Goal: Information Seeking & Learning: Learn about a topic

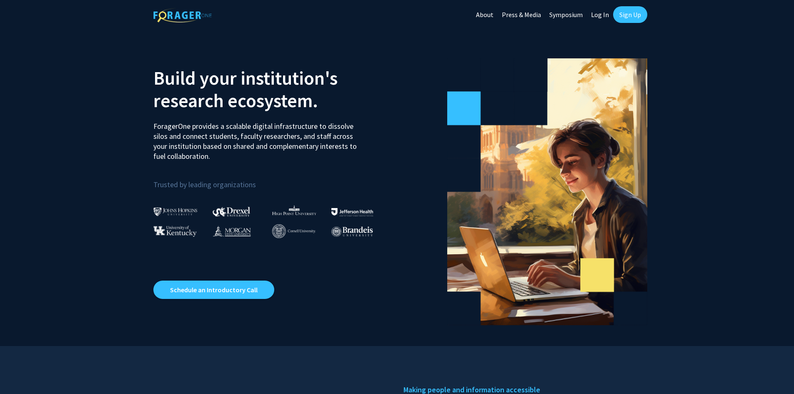
click at [595, 15] on link "Log In" at bounding box center [600, 14] width 26 height 29
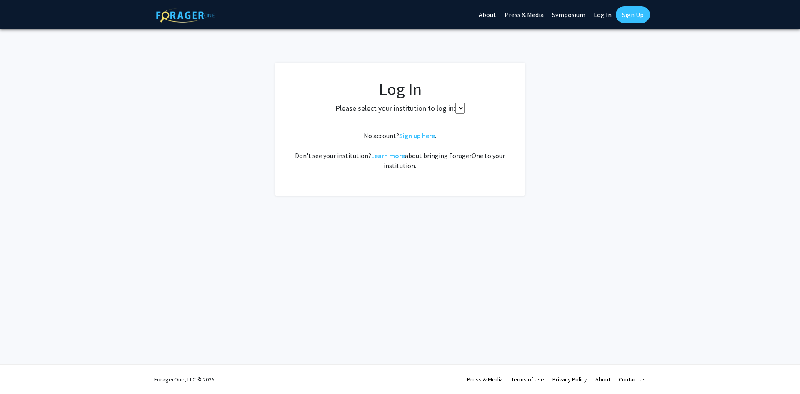
select select
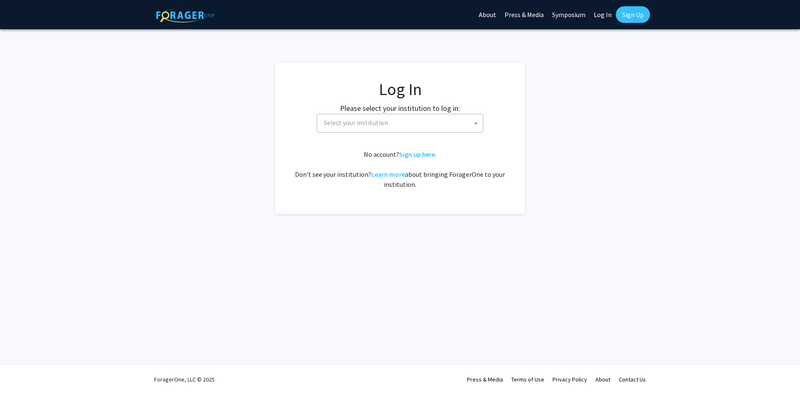
click at [357, 129] on span "Select your institution" at bounding box center [401, 122] width 162 height 17
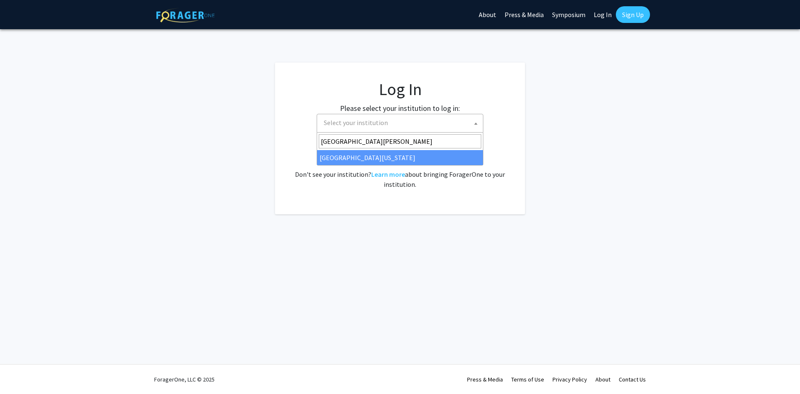
type input "university of mary"
select select "31"
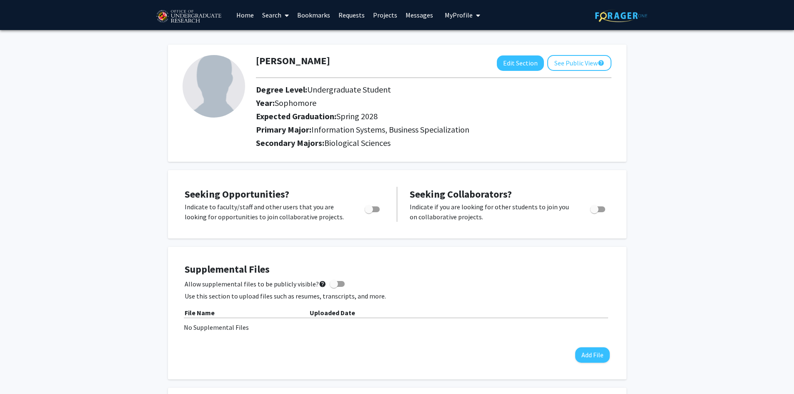
click at [286, 14] on icon at bounding box center [287, 15] width 4 height 7
click at [292, 41] on span "Faculty/Staff" at bounding box center [288, 38] width 61 height 17
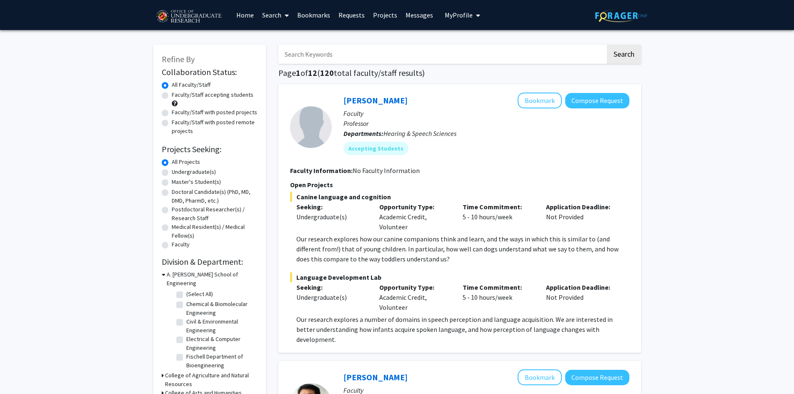
click at [172, 97] on label "Faculty/Staff accepting students" at bounding box center [213, 94] width 82 height 9
click at [172, 96] on input "Faculty/Staff accepting students" at bounding box center [174, 92] width 5 height 5
radio input "true"
click at [172, 174] on label "Undergraduate(s)" at bounding box center [194, 171] width 44 height 9
click at [172, 173] on input "Undergraduate(s)" at bounding box center [174, 169] width 5 height 5
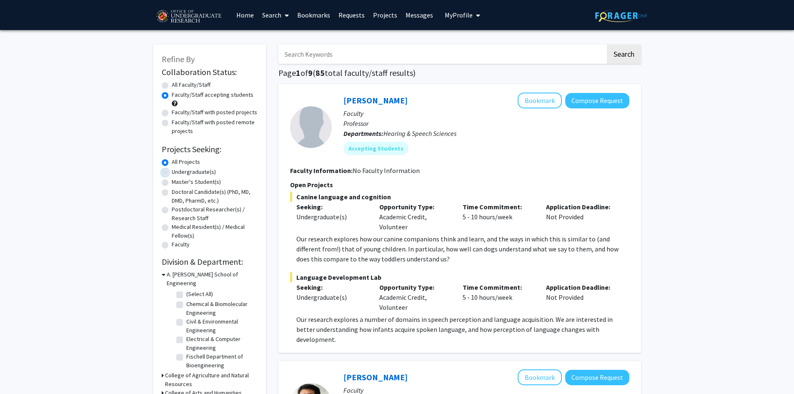
radio input "true"
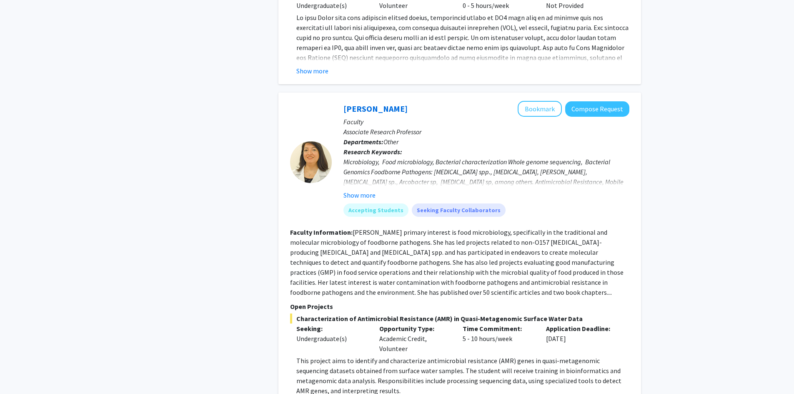
scroll to position [625, 0]
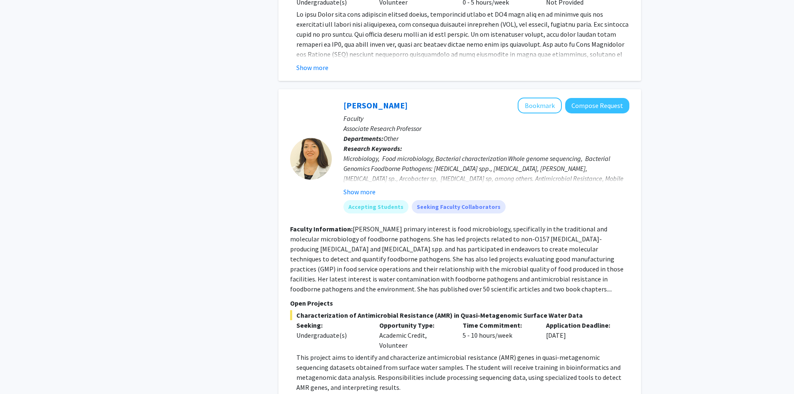
click at [446, 168] on div "Microbiology, Food microbiology, Bacterial characterization Whole genome sequen…" at bounding box center [486, 173] width 286 height 40
click at [367, 187] on button "Show more" at bounding box center [359, 192] width 32 height 10
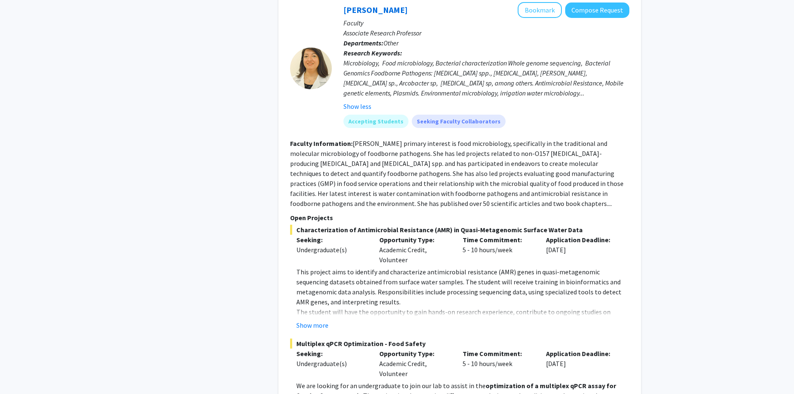
scroll to position [750, 0]
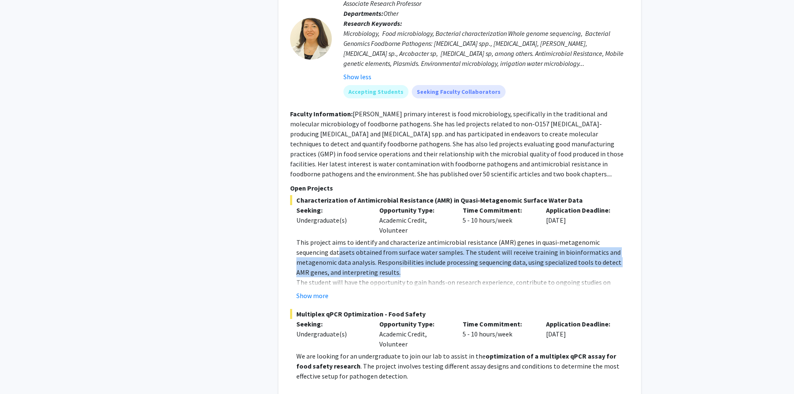
drag, startPoint x: 364, startPoint y: 260, endPoint x: 306, endPoint y: 243, distance: 60.3
click at [306, 243] on p "This project aims to identify and characterize antimicrobial resistance (AMR) g…" at bounding box center [462, 257] width 333 height 40
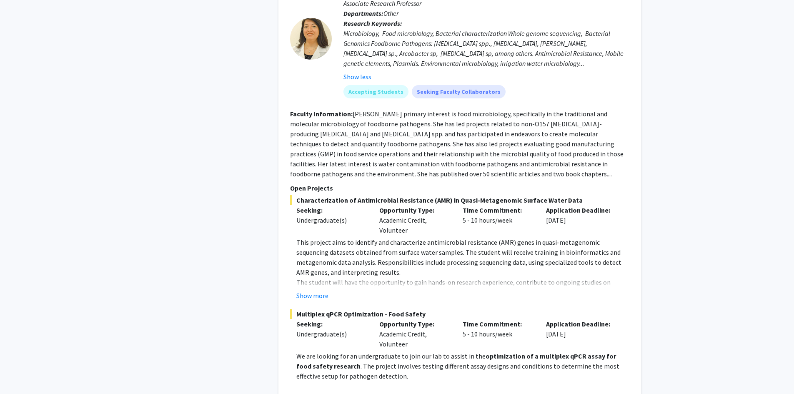
click at [295, 243] on fg-read-more "This project aims to identify and characterize antimicrobial resistance (AMR) g…" at bounding box center [459, 268] width 339 height 63
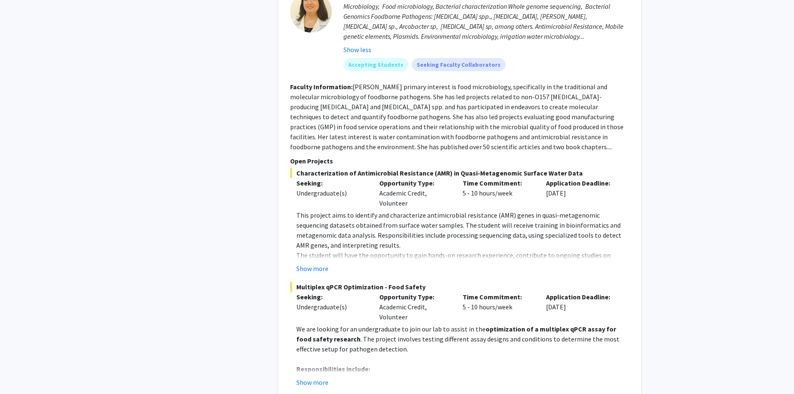
scroll to position [792, 0]
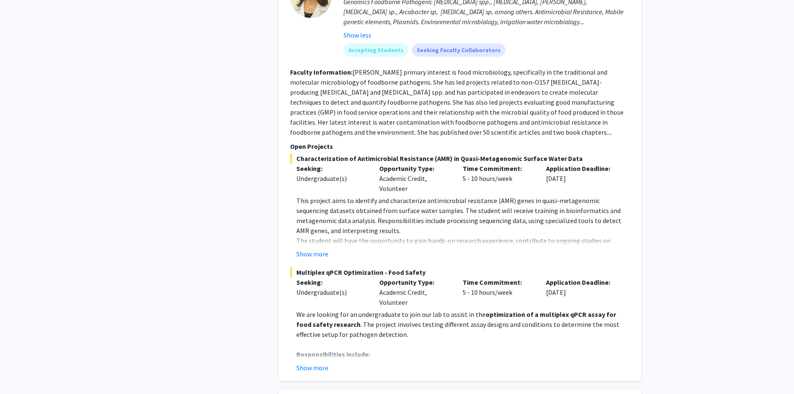
click at [325, 250] on fg-project-list "Characterization of Antimicrobial Resistance (AMR) in Quasi-Metagenomic Surface…" at bounding box center [459, 262] width 339 height 219
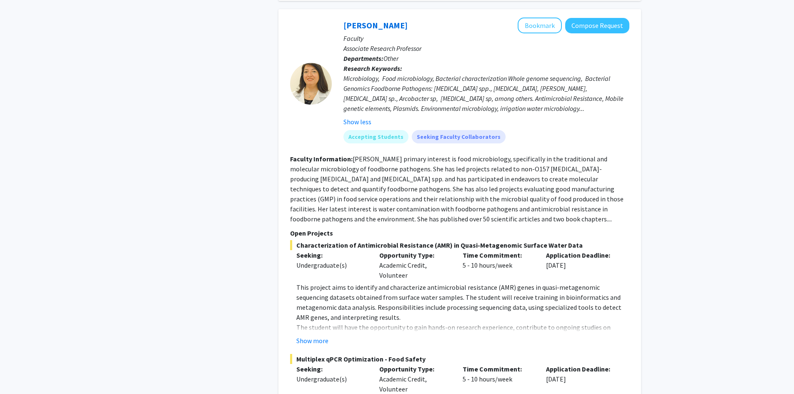
scroll to position [708, 0]
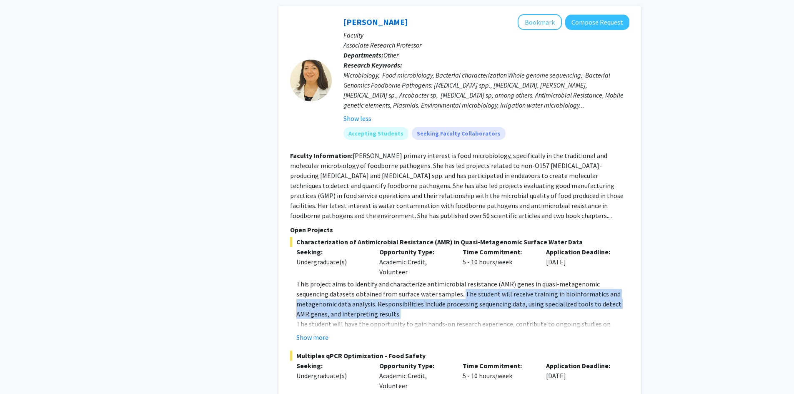
drag, startPoint x: 427, startPoint y: 282, endPoint x: 355, endPoint y: 299, distance: 74.1
click at [355, 299] on p "This project aims to identify and characterize antimicrobial resistance (AMR) g…" at bounding box center [462, 299] width 333 height 40
copy p "The student will receive training in bioinformatics and metagenomic data analys…"
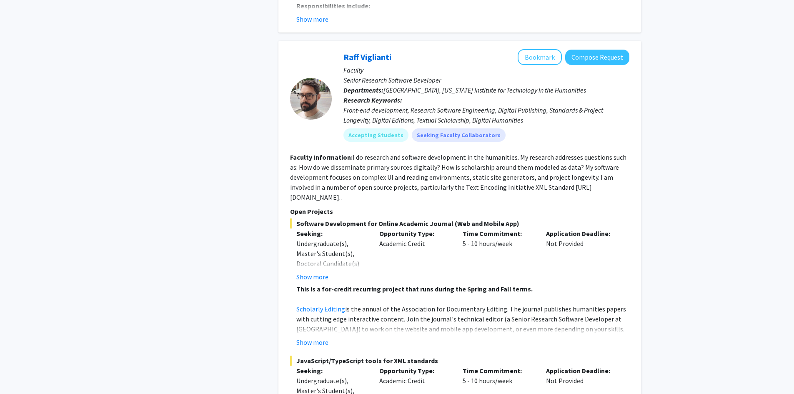
scroll to position [1167, 0]
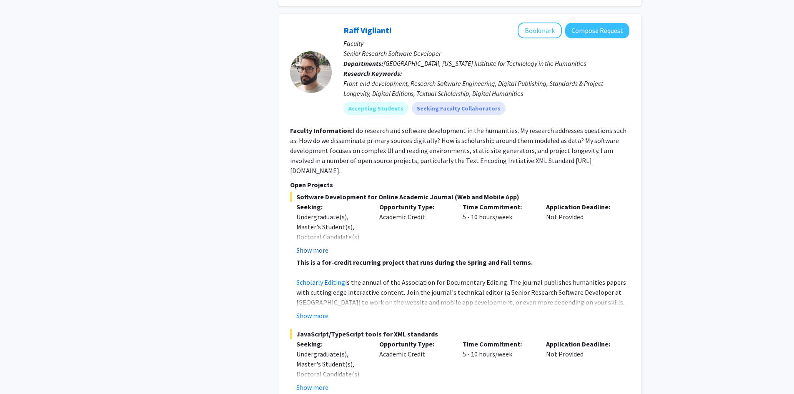
click at [322, 245] on button "Show more" at bounding box center [312, 250] width 32 height 10
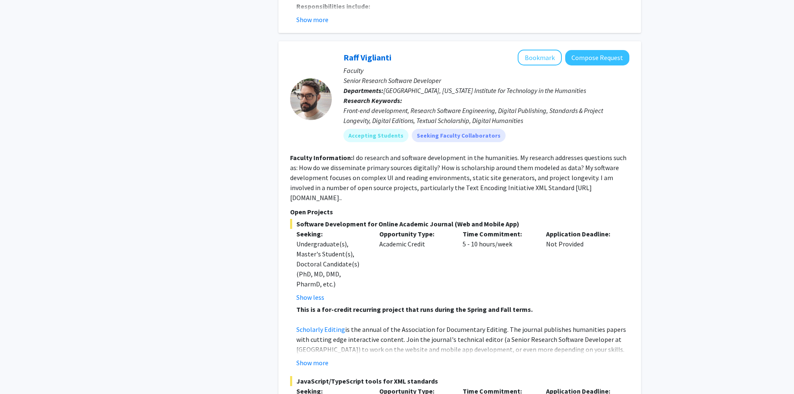
scroll to position [1125, 0]
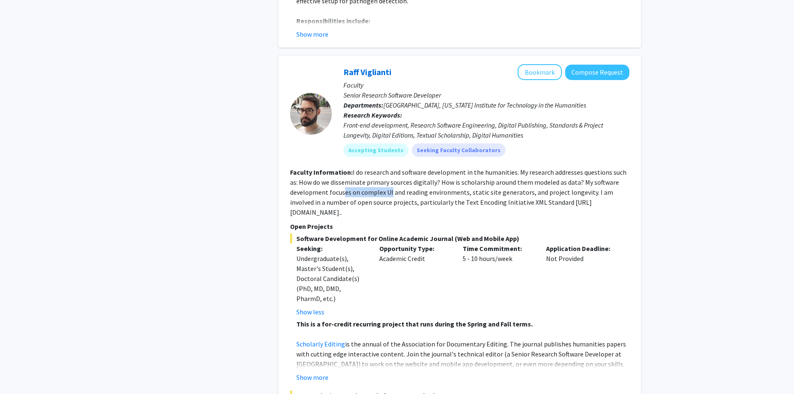
drag, startPoint x: 343, startPoint y: 186, endPoint x: 390, endPoint y: 185, distance: 46.7
click at [390, 185] on section "Faculty Information: I do research and software development in the humanities. …" at bounding box center [459, 192] width 339 height 50
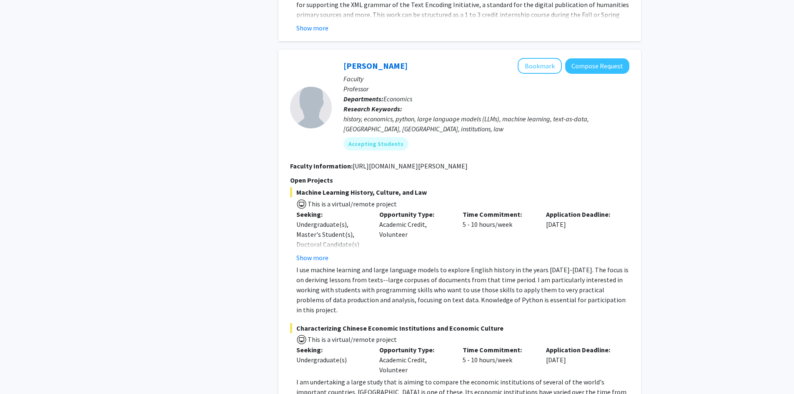
scroll to position [1625, 0]
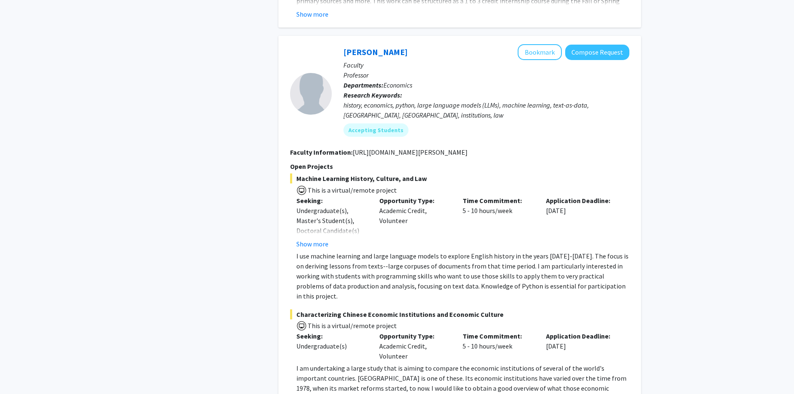
click at [311, 251] on p "I use machine learning and large language models to explore English history in …" at bounding box center [462, 276] width 333 height 50
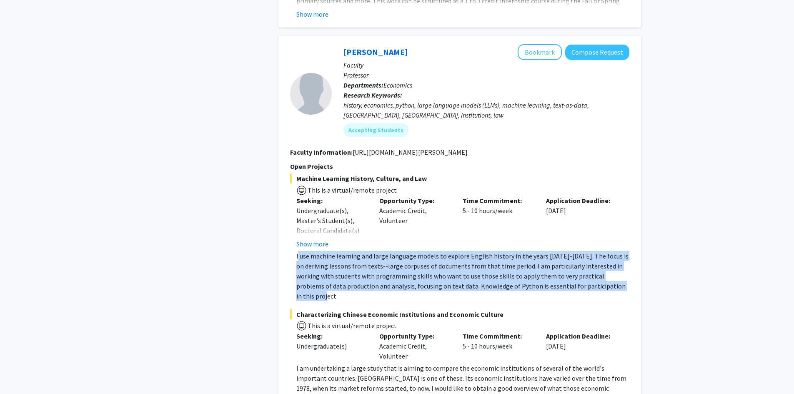
drag, startPoint x: 297, startPoint y: 235, endPoint x: 609, endPoint y: 268, distance: 313.4
click at [609, 268] on p "I use machine learning and large language models to explore English history in …" at bounding box center [462, 276] width 333 height 50
click at [297, 251] on p "I use machine learning and large language models to explore English history in …" at bounding box center [462, 276] width 333 height 50
drag, startPoint x: 293, startPoint y: 238, endPoint x: 617, endPoint y: 264, distance: 325.6
click at [617, 264] on fg-read-more "I use machine learning and large language models to explore English history in …" at bounding box center [459, 276] width 339 height 50
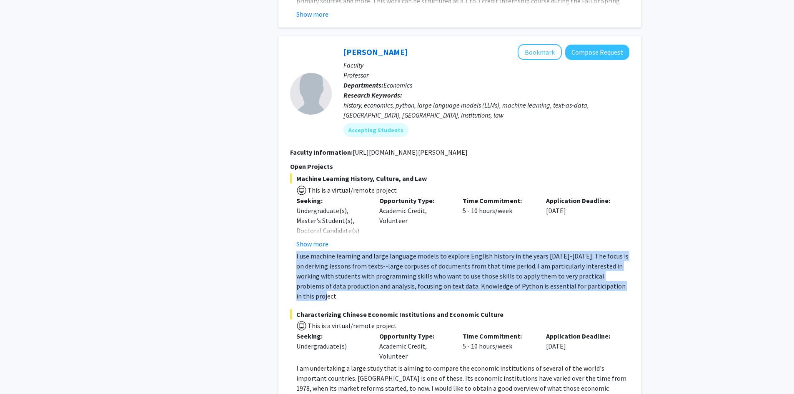
click at [324, 251] on p "I use machine learning and large language models to explore English history in …" at bounding box center [462, 276] width 333 height 50
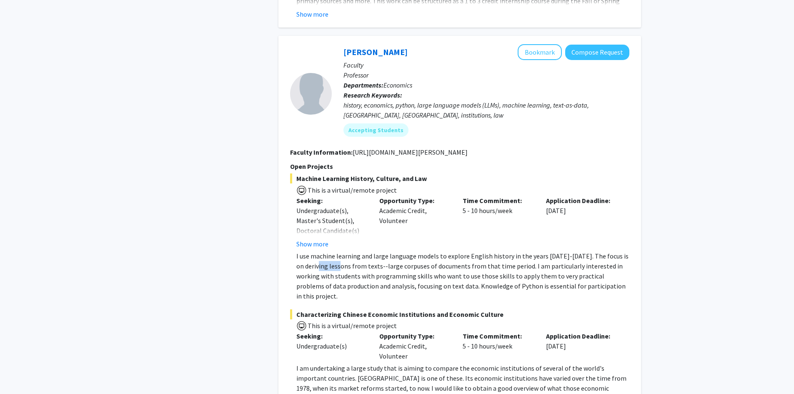
click at [324, 251] on p "I use machine learning and large language models to explore English history in …" at bounding box center [462, 276] width 333 height 50
click at [301, 251] on p "I use machine learning and large language models to explore English history in …" at bounding box center [462, 276] width 333 height 50
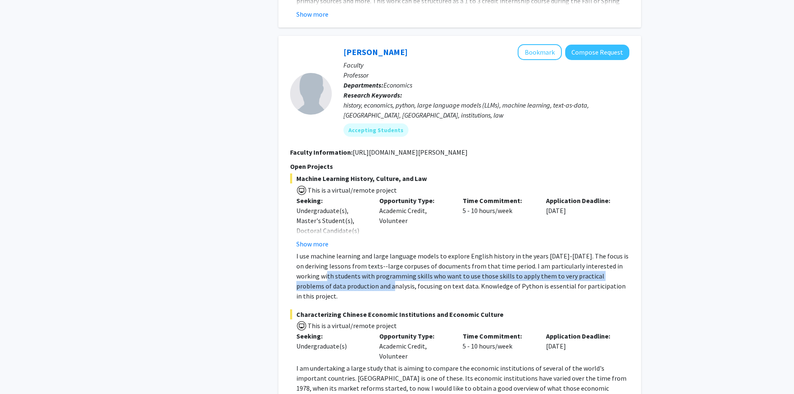
drag, startPoint x: 356, startPoint y: 270, endPoint x: 312, endPoint y: 260, distance: 44.9
click at [312, 260] on p "I use machine learning and large language models to explore English history in …" at bounding box center [462, 276] width 333 height 50
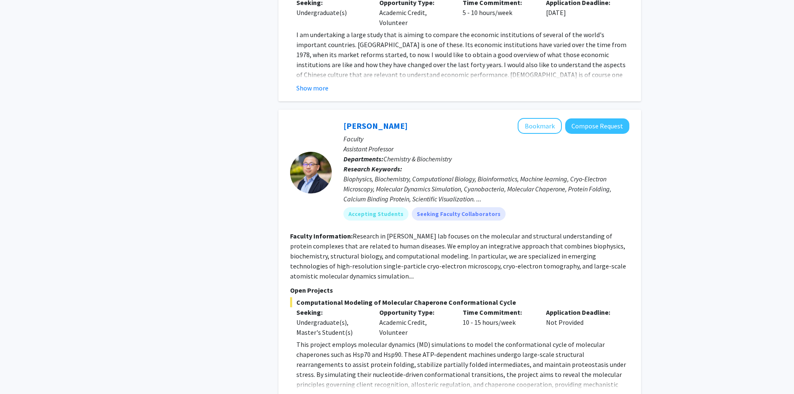
scroll to position [2000, 0]
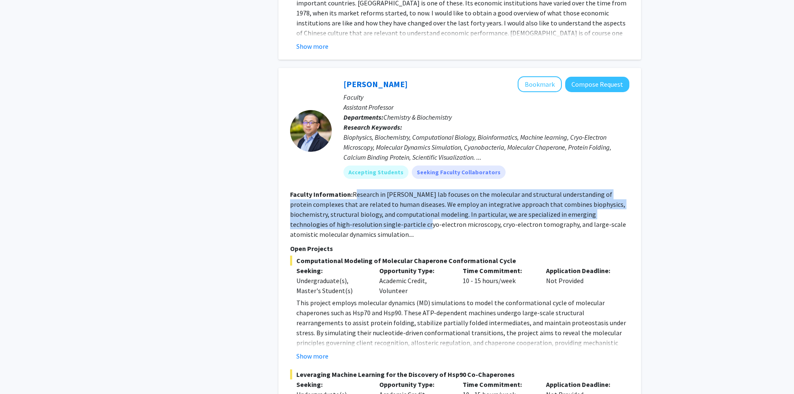
drag, startPoint x: 381, startPoint y: 198, endPoint x: 355, endPoint y: 165, distance: 42.7
click at [355, 190] on fg-read-more "Research in Dr. Yanxin Liu’s lab focuses on the molecular and structural unders…" at bounding box center [458, 214] width 336 height 48
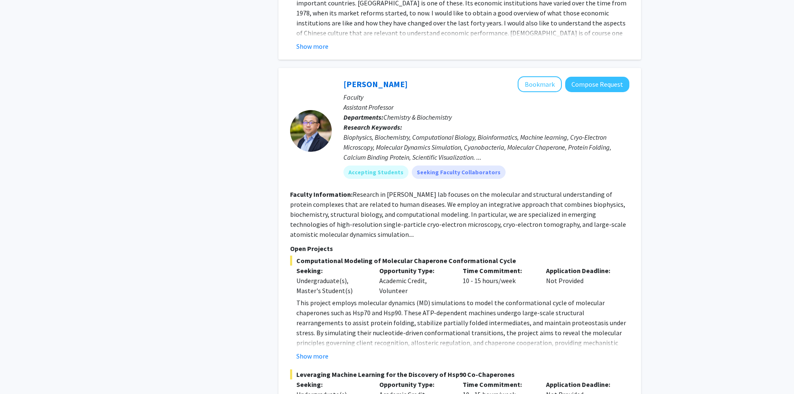
click at [415, 193] on fg-read-more "Research in Dr. Yanxin Liu’s lab focuses on the molecular and structural unders…" at bounding box center [458, 214] width 336 height 48
click at [317, 351] on button "Show more" at bounding box center [312, 356] width 32 height 10
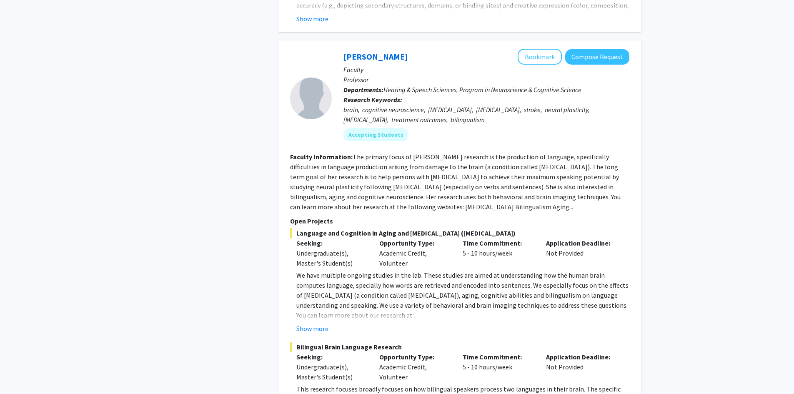
scroll to position [2625, 0]
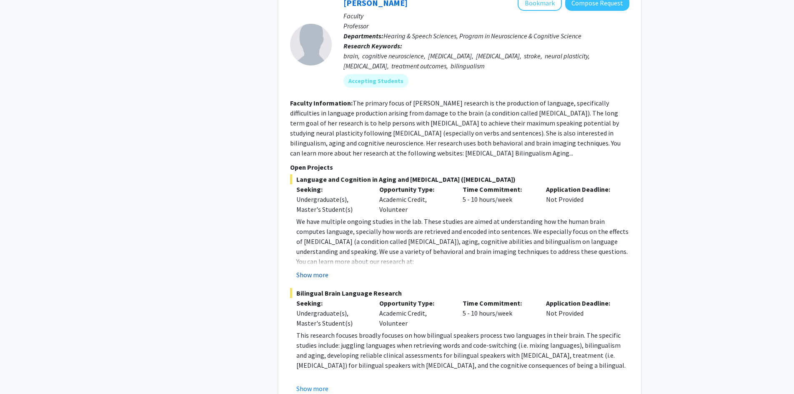
click at [308, 270] on button "Show more" at bounding box center [312, 275] width 32 height 10
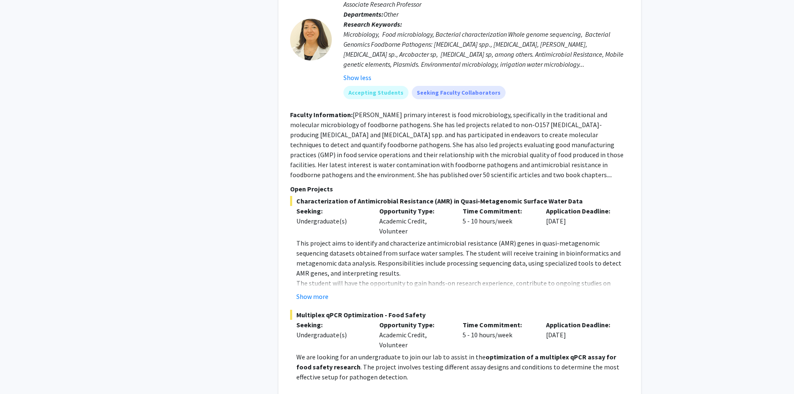
scroll to position [750, 0]
click at [318, 290] on button "Show more" at bounding box center [312, 295] width 32 height 10
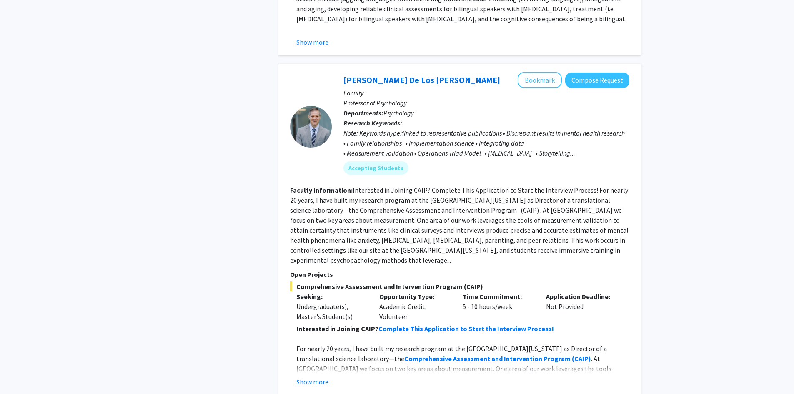
scroll to position [3041, 0]
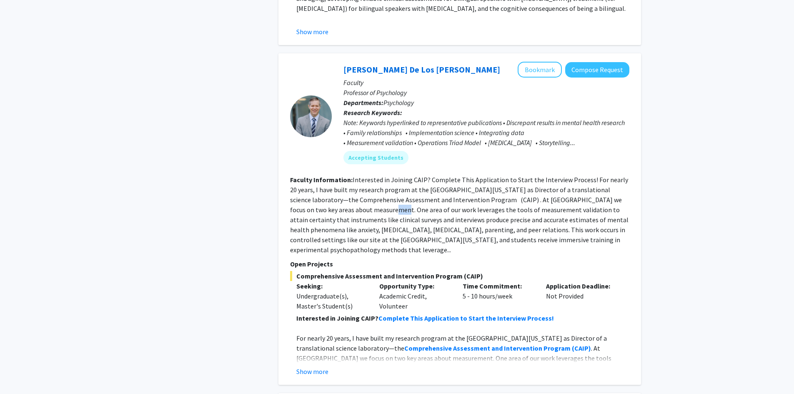
drag, startPoint x: 323, startPoint y: 184, endPoint x: 332, endPoint y: 176, distance: 11.8
click at [332, 176] on fg-read-more "Interested in Joining CAIP? Complete This Application to Start the Interview Pr…" at bounding box center [459, 214] width 338 height 78
click at [313, 366] on button "Show more" at bounding box center [312, 371] width 32 height 10
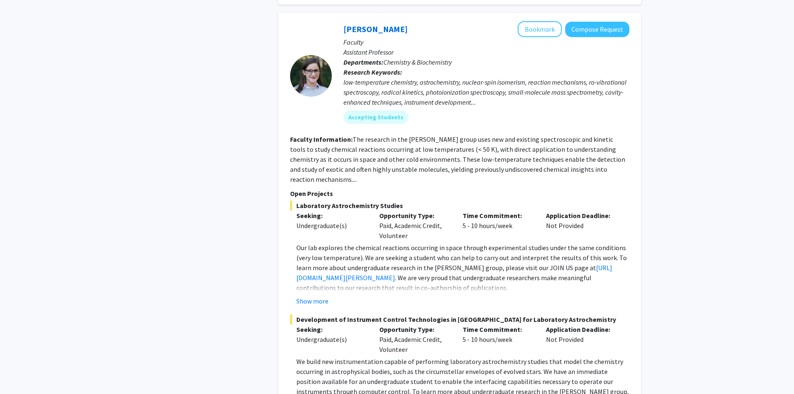
scroll to position [3583, 0]
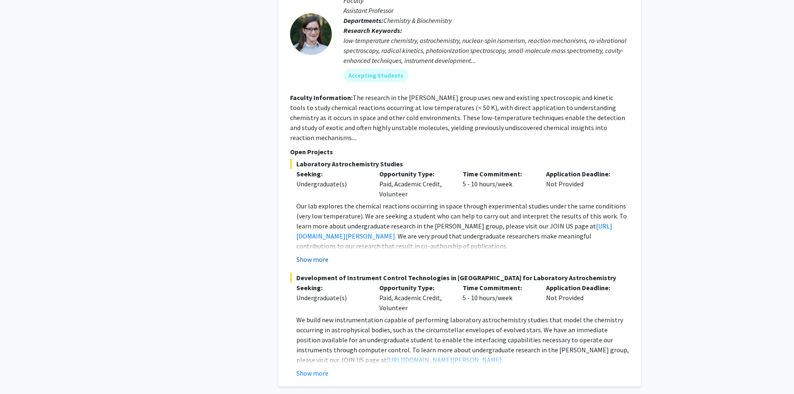
click at [315, 254] on button "Show more" at bounding box center [312, 259] width 32 height 10
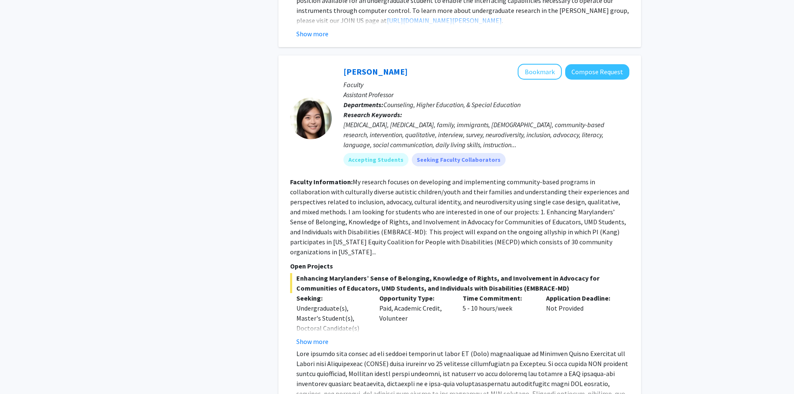
scroll to position [4041, 0]
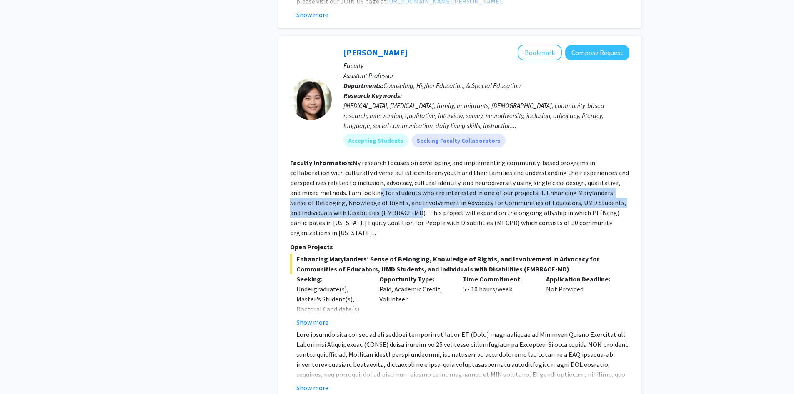
drag, startPoint x: 351, startPoint y: 155, endPoint x: 406, endPoint y: 175, distance: 58.2
click at [406, 175] on fg-read-more "My research focuses on developing and implementing community-based programs in …" at bounding box center [459, 197] width 339 height 78
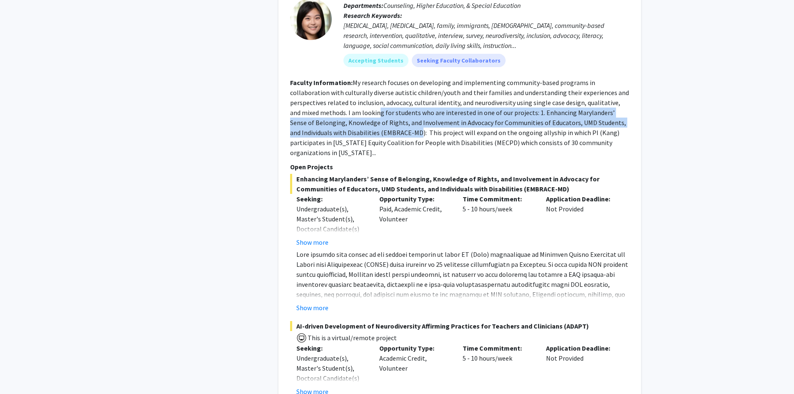
scroll to position [4125, 0]
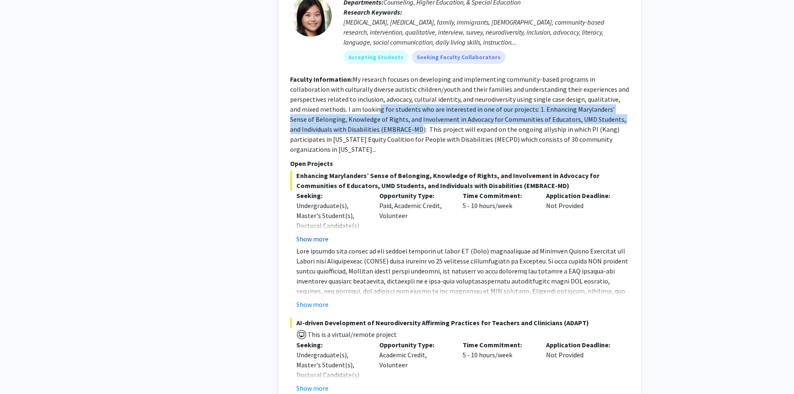
click at [323, 234] on button "Show more" at bounding box center [312, 239] width 32 height 10
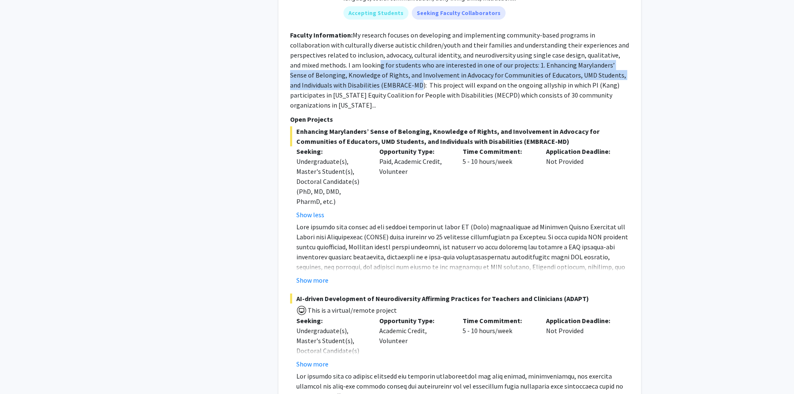
scroll to position [4208, 0]
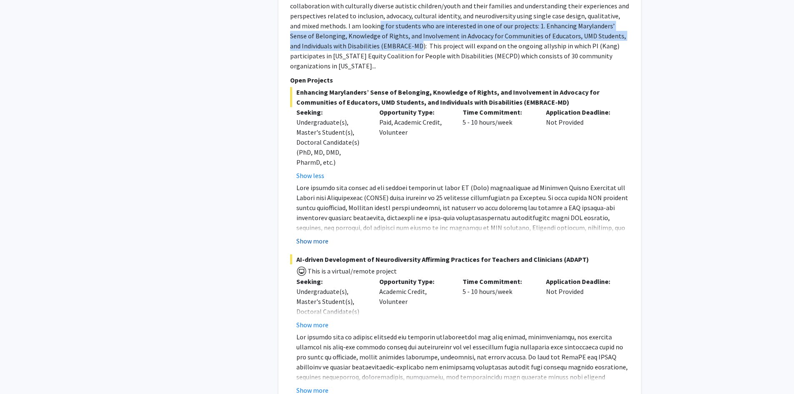
click at [317, 236] on button "Show more" at bounding box center [312, 241] width 32 height 10
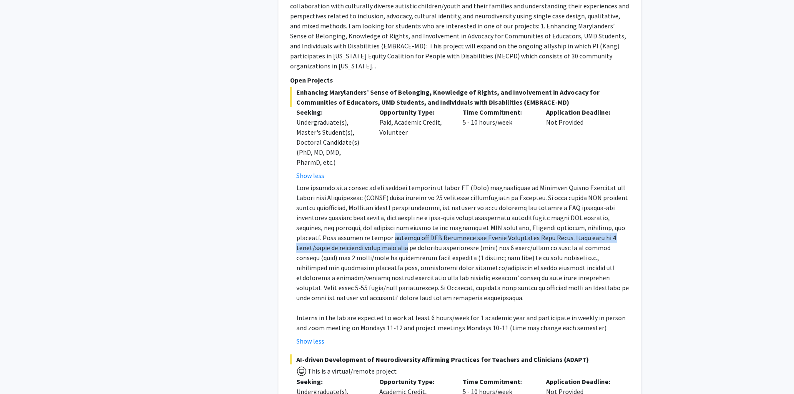
drag, startPoint x: 318, startPoint y: 202, endPoint x: 322, endPoint y: 204, distance: 4.8
click at [322, 204] on p at bounding box center [462, 242] width 333 height 120
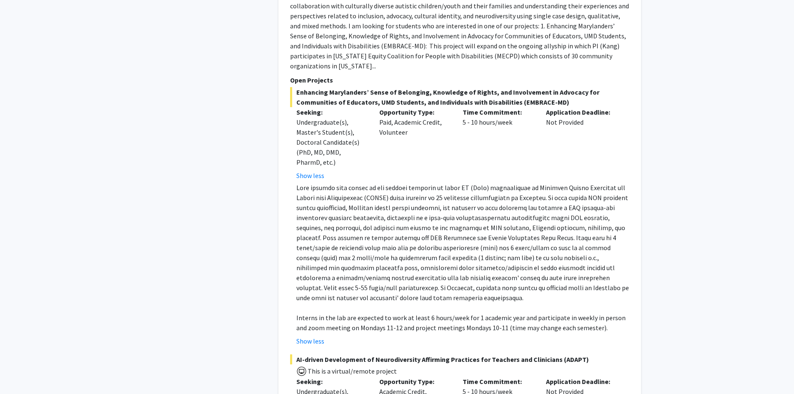
drag, startPoint x: 312, startPoint y: 206, endPoint x: 440, endPoint y: 259, distance: 138.3
click at [440, 259] on p at bounding box center [462, 242] width 333 height 120
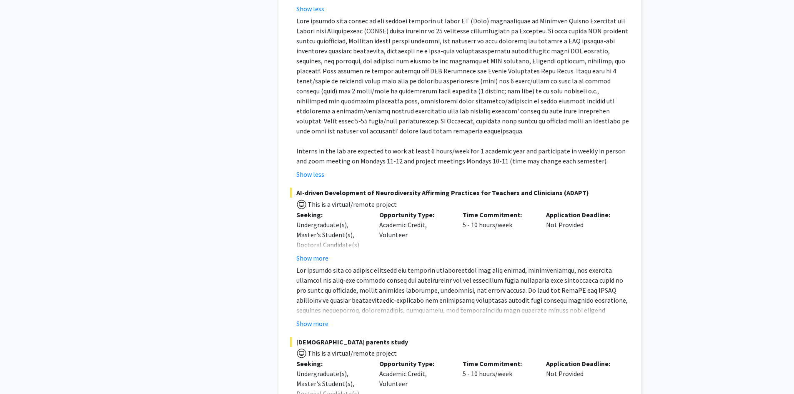
scroll to position [4416, 0]
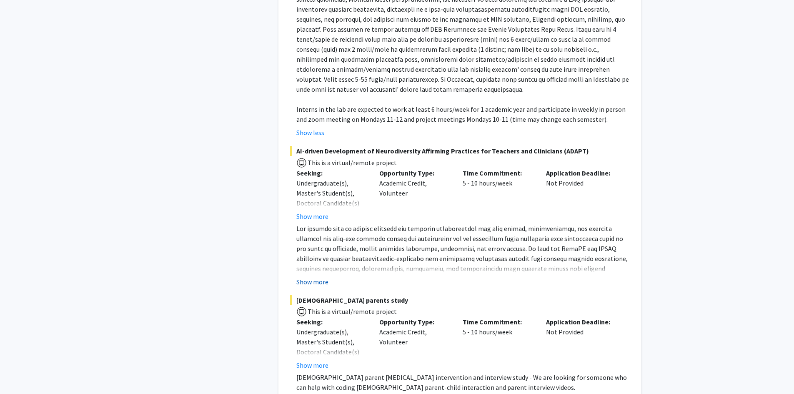
click at [320, 277] on button "Show more" at bounding box center [312, 282] width 32 height 10
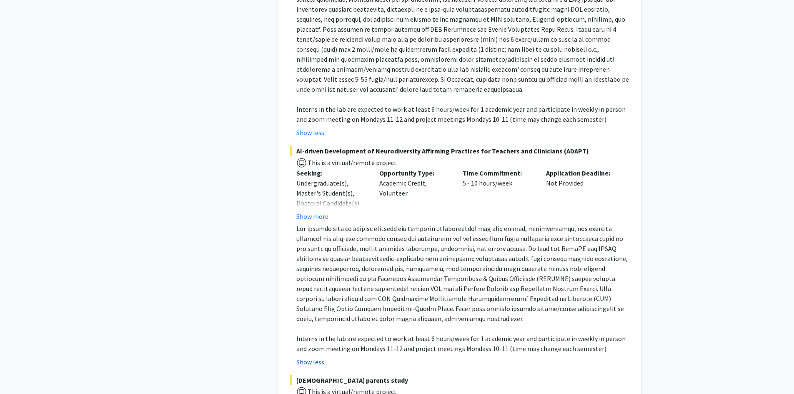
scroll to position [4458, 0]
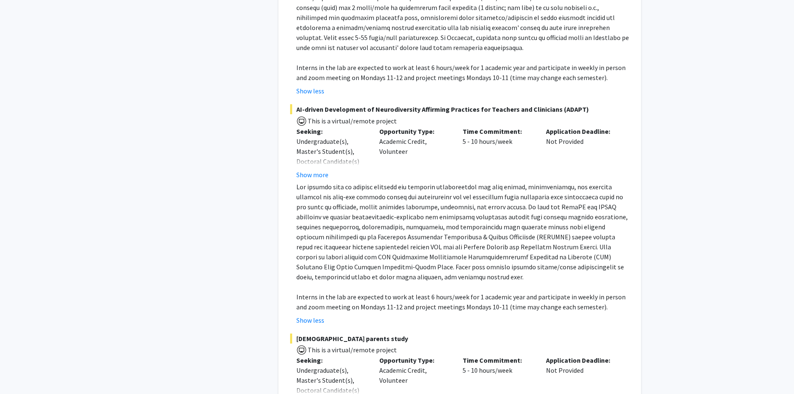
click at [345, 182] on p at bounding box center [462, 232] width 333 height 100
drag, startPoint x: 331, startPoint y: 221, endPoint x: 357, endPoint y: 220, distance: 25.8
click at [357, 220] on p at bounding box center [462, 232] width 333 height 100
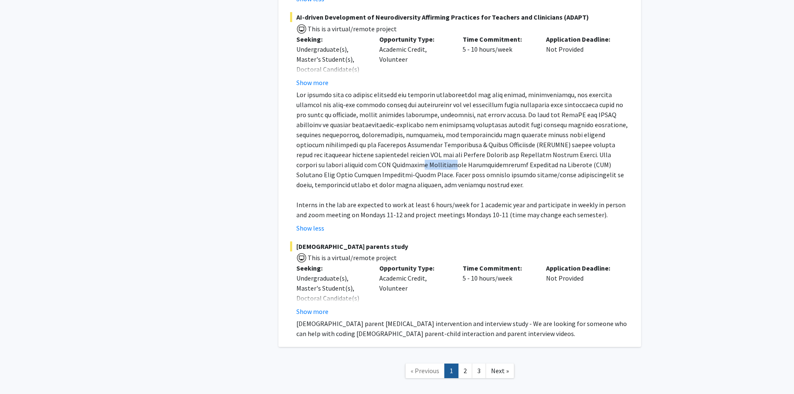
scroll to position [4555, 0]
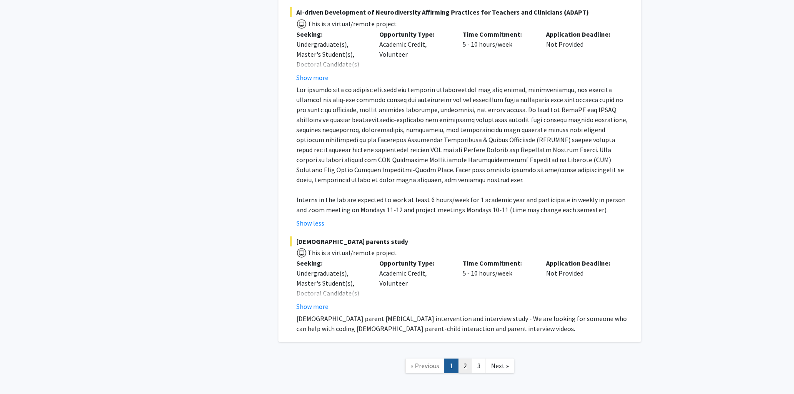
click at [466, 358] on link "2" at bounding box center [465, 365] width 14 height 15
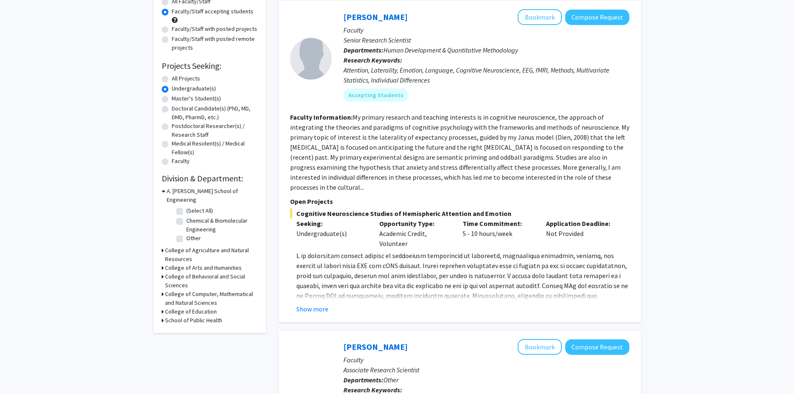
scroll to position [125, 0]
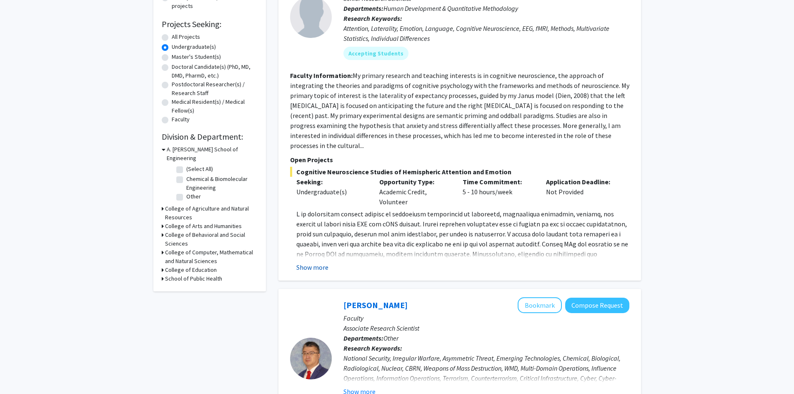
click at [320, 262] on button "Show more" at bounding box center [312, 267] width 32 height 10
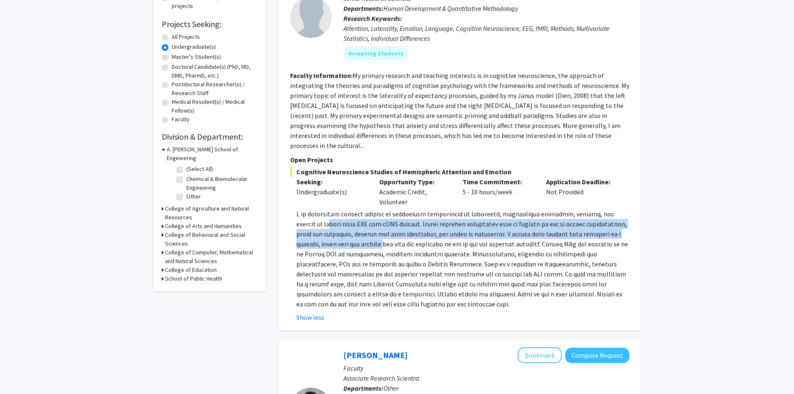
drag, startPoint x: 355, startPoint y: 231, endPoint x: 302, endPoint y: 210, distance: 57.0
click at [302, 210] on p at bounding box center [462, 259] width 333 height 100
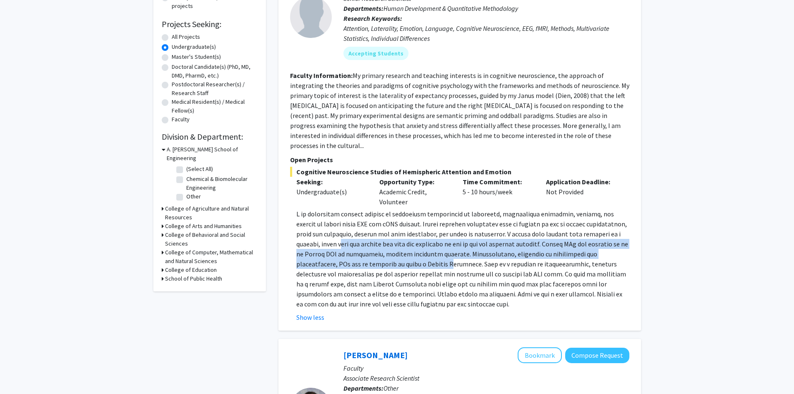
drag, startPoint x: 399, startPoint y: 252, endPoint x: 318, endPoint y: 229, distance: 84.4
click at [318, 229] on p at bounding box center [462, 259] width 333 height 100
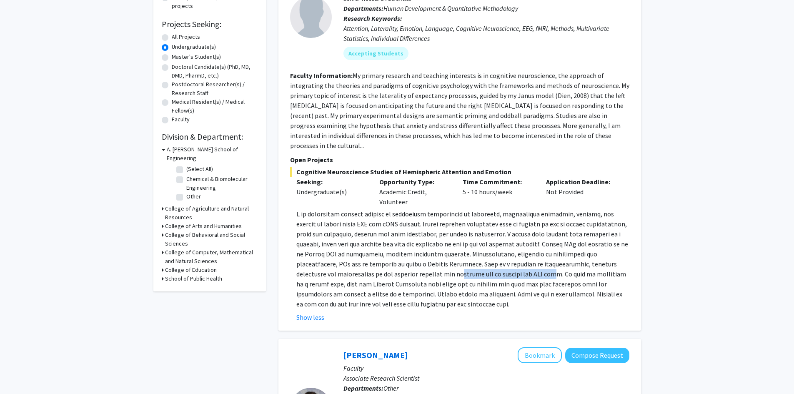
drag, startPoint x: 381, startPoint y: 265, endPoint x: 475, endPoint y: 265, distance: 93.7
click at [475, 265] on p at bounding box center [462, 259] width 333 height 100
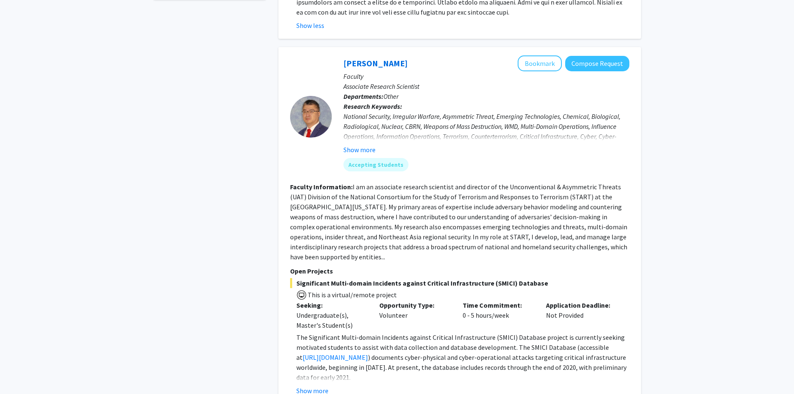
scroll to position [458, 0]
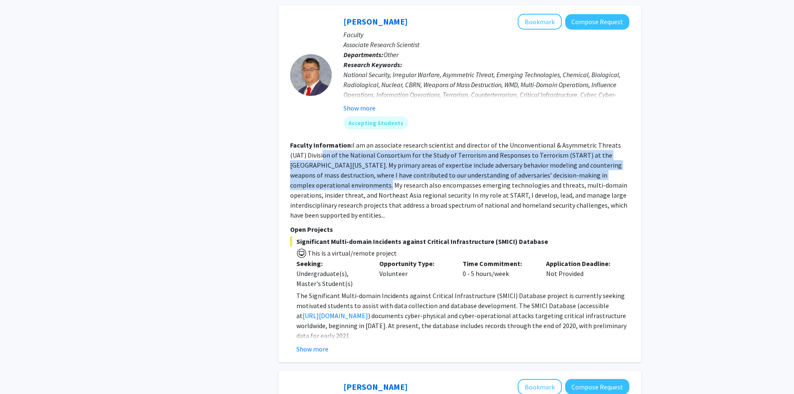
drag, startPoint x: 344, startPoint y: 177, endPoint x: 305, endPoint y: 147, distance: 48.4
click at [305, 147] on fg-read-more "I am an associate research scientist and director of the Unconventional & Asymm…" at bounding box center [458, 180] width 337 height 78
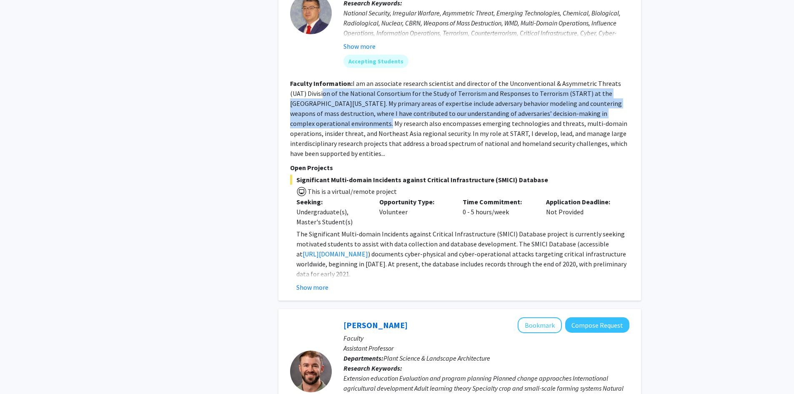
scroll to position [542, 0]
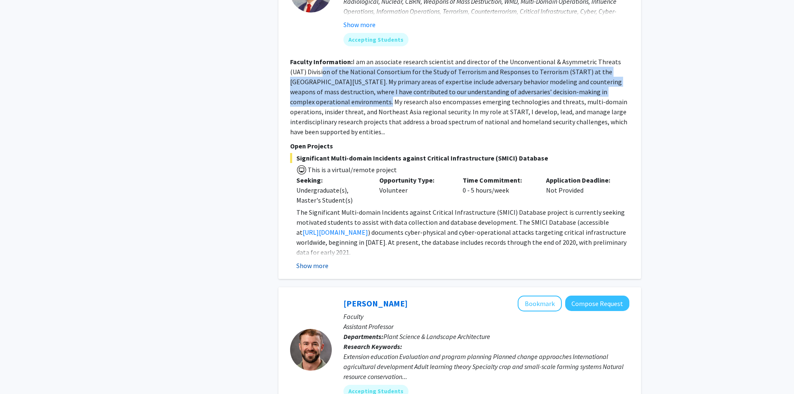
click at [312, 260] on button "Show more" at bounding box center [312, 265] width 32 height 10
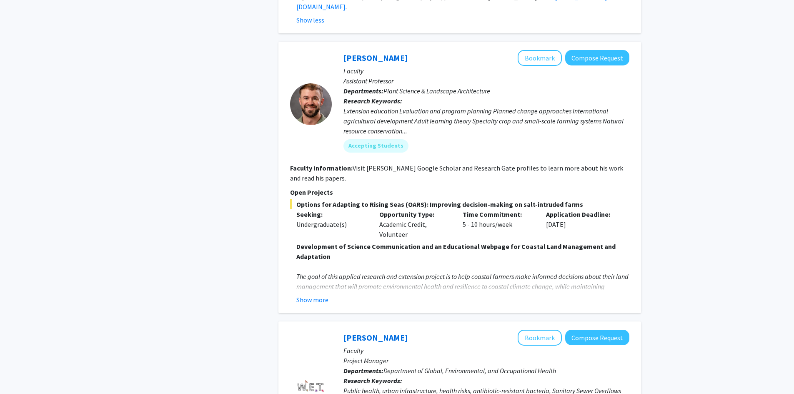
scroll to position [917, 0]
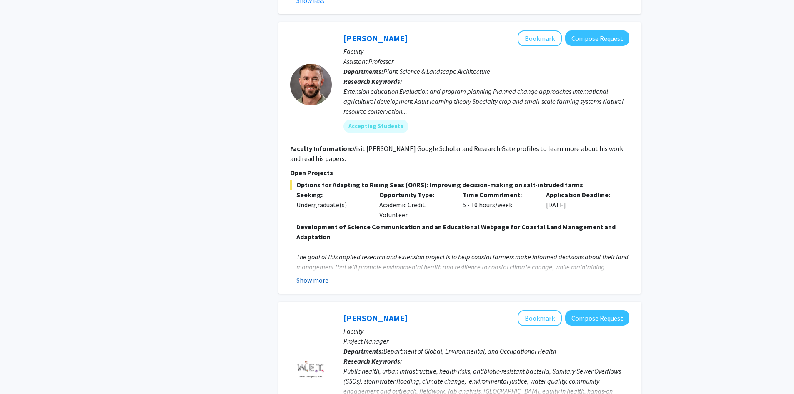
click at [296, 275] on button "Show more" at bounding box center [312, 280] width 32 height 10
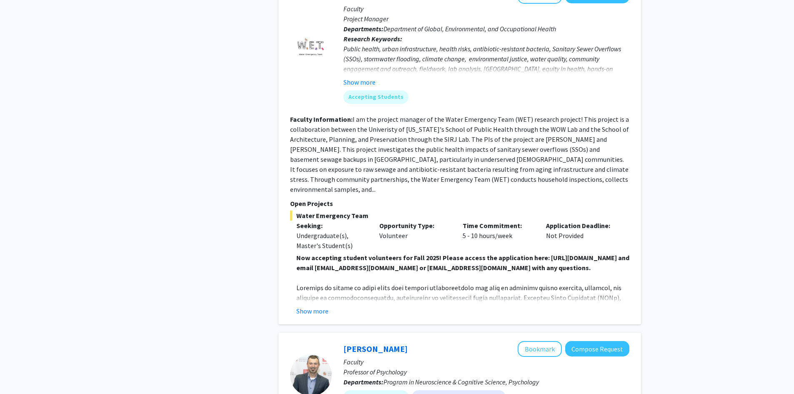
scroll to position [1583, 0]
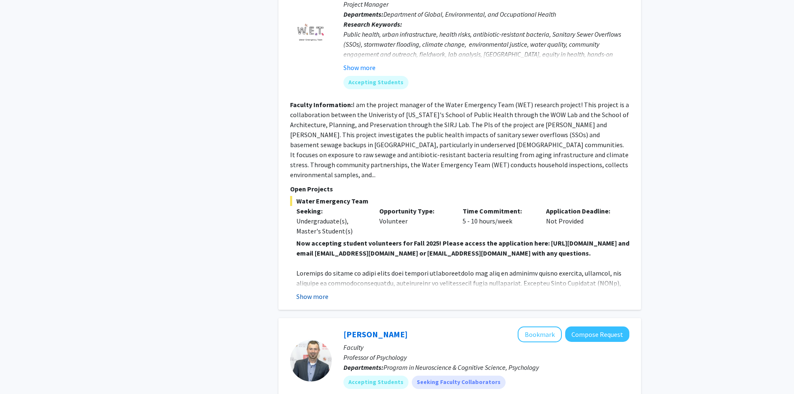
click at [314, 291] on button "Show more" at bounding box center [312, 296] width 32 height 10
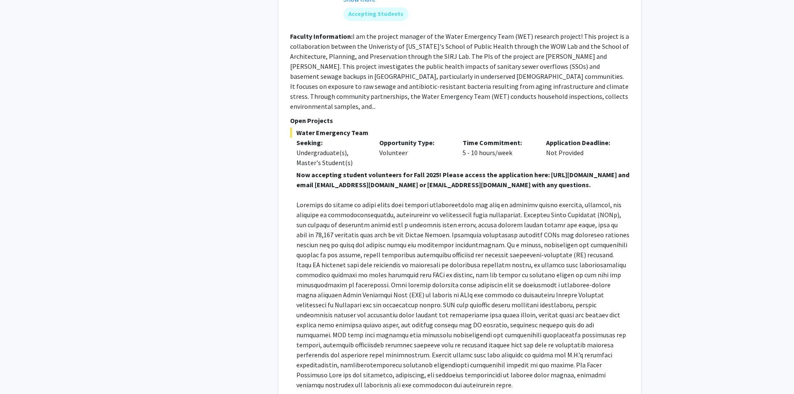
scroll to position [1666, 0]
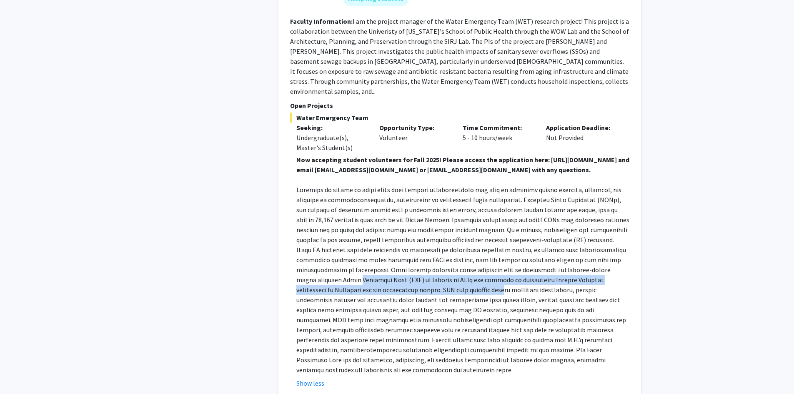
drag, startPoint x: 293, startPoint y: 249, endPoint x: 437, endPoint y: 256, distance: 143.5
click at [437, 256] on fg-read-more "Now accepting student volunteers for Fall 2025! Please access the application h…" at bounding box center [459, 271] width 339 height 233
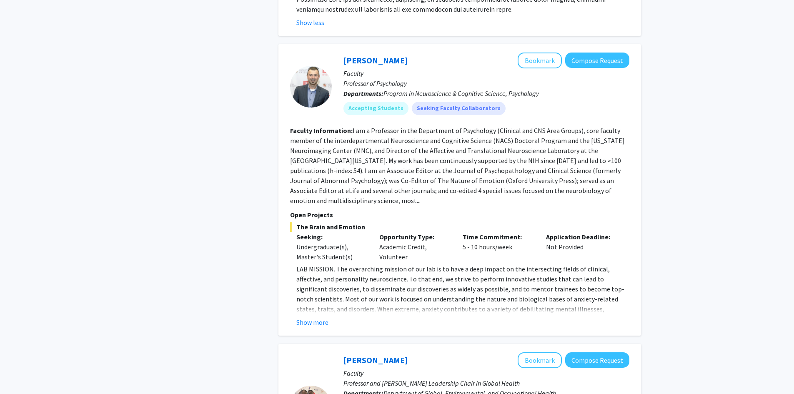
scroll to position [2041, 0]
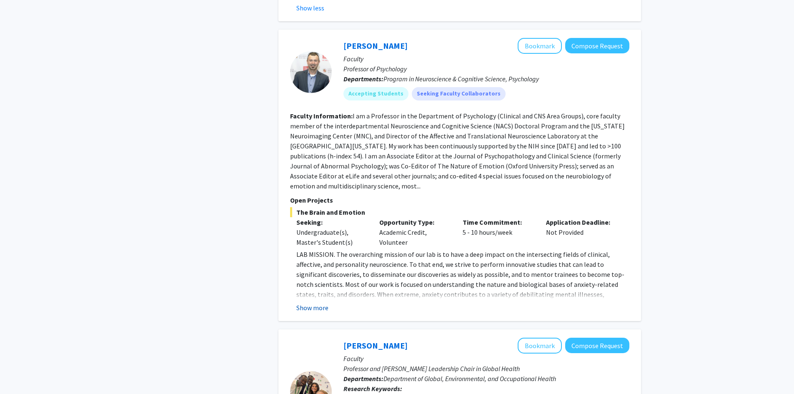
click at [322, 302] on button "Show more" at bounding box center [312, 307] width 32 height 10
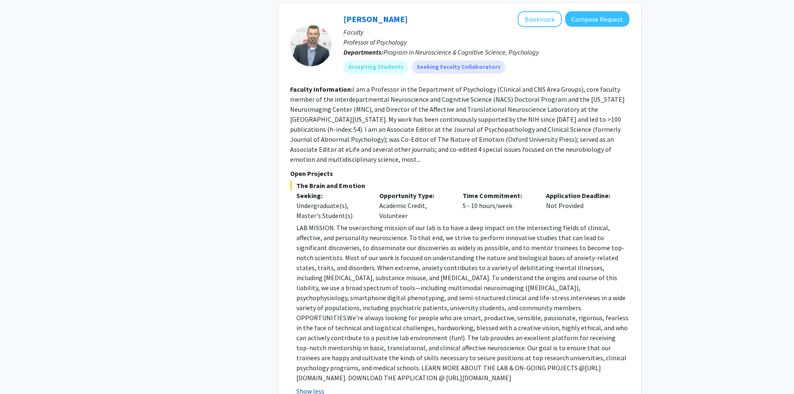
scroll to position [2083, 0]
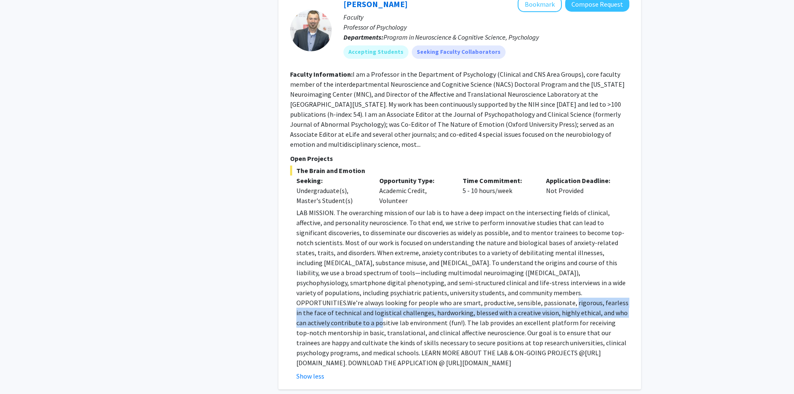
drag, startPoint x: 332, startPoint y: 264, endPoint x: 466, endPoint y: 273, distance: 134.4
click at [466, 298] on span "We’re always looking for people who are smart, productive, sensible, passionate…" at bounding box center [462, 327] width 332 height 58
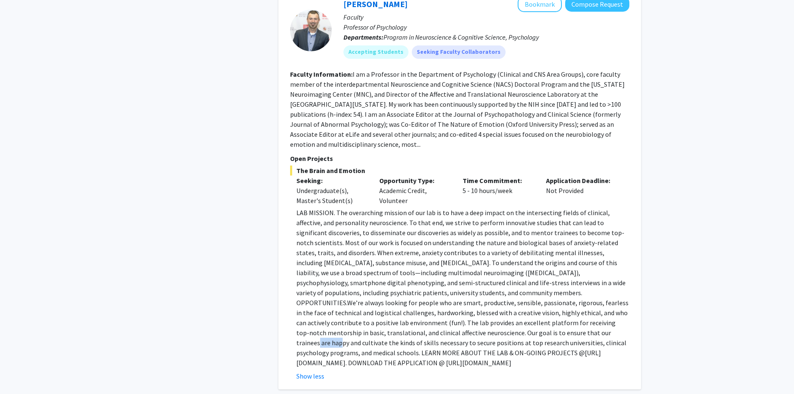
drag, startPoint x: 362, startPoint y: 288, endPoint x: 383, endPoint y: 288, distance: 20.4
click at [383, 298] on span "We’re always looking for people who are smart, productive, sensible, passionate…" at bounding box center [462, 327] width 332 height 58
click at [358, 298] on span "We’re always looking for people who are smart, productive, sensible, passionate…" at bounding box center [462, 327] width 332 height 58
drag, startPoint x: 327, startPoint y: 304, endPoint x: 380, endPoint y: 304, distance: 53.3
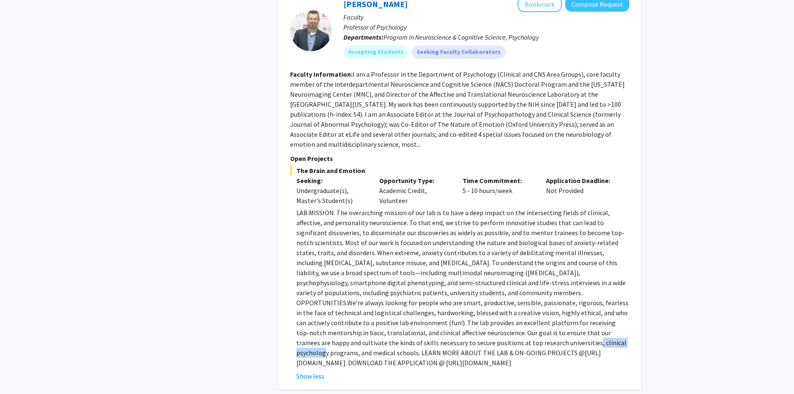
click at [380, 304] on span "We’re always looking for people who are smart, productive, sensible, passionate…" at bounding box center [462, 327] width 332 height 58
drag, startPoint x: 302, startPoint y: 313, endPoint x: 371, endPoint y: 311, distance: 68.4
click at [371, 311] on p "LAB MISSION. The overarching mission of our lab is to have a deep impact on the…" at bounding box center [462, 287] width 333 height 160
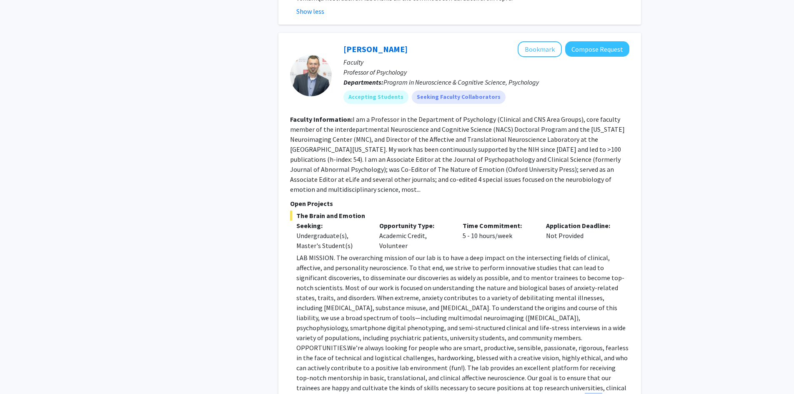
scroll to position [2041, 0]
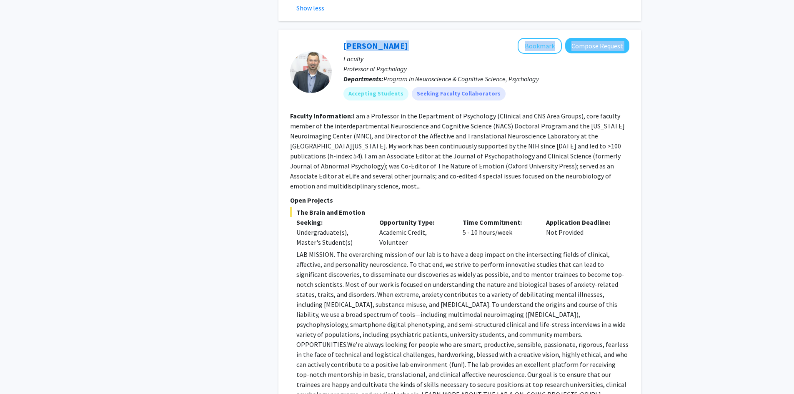
drag, startPoint x: 346, startPoint y: 15, endPoint x: 439, endPoint y: 15, distance: 93.3
click at [439, 38] on div "Alexander Shackman Bookmark Compose Request Faculty Professor of Psychology Dep…" at bounding box center [480, 72] width 297 height 69
copy div "Alexander Shackman Bookmark Compose Request"
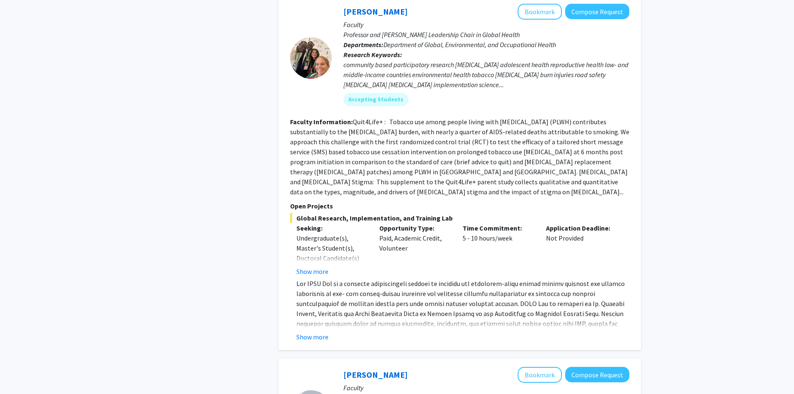
scroll to position [2500, 0]
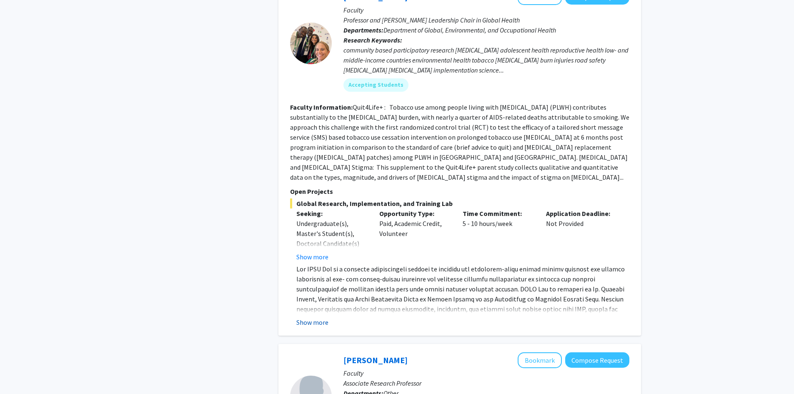
click at [323, 317] on button "Show more" at bounding box center [312, 322] width 32 height 10
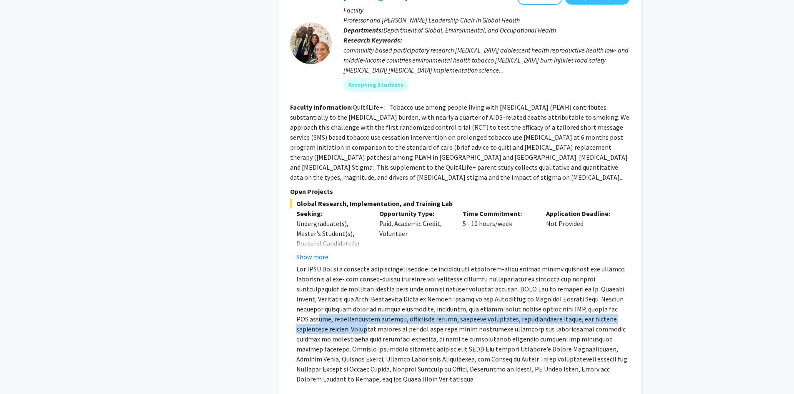
drag, startPoint x: 302, startPoint y: 271, endPoint x: 366, endPoint y: 276, distance: 63.9
click at [366, 276] on span at bounding box center [461, 324] width 331 height 118
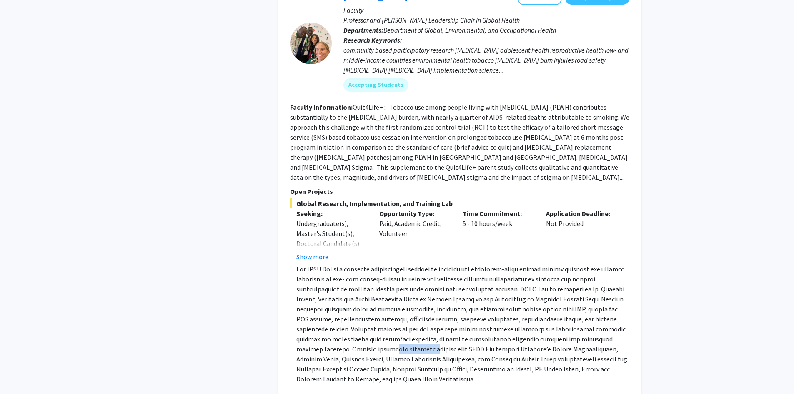
drag, startPoint x: 342, startPoint y: 299, endPoint x: 381, endPoint y: 299, distance: 38.7
click at [381, 299] on span at bounding box center [461, 324] width 331 height 118
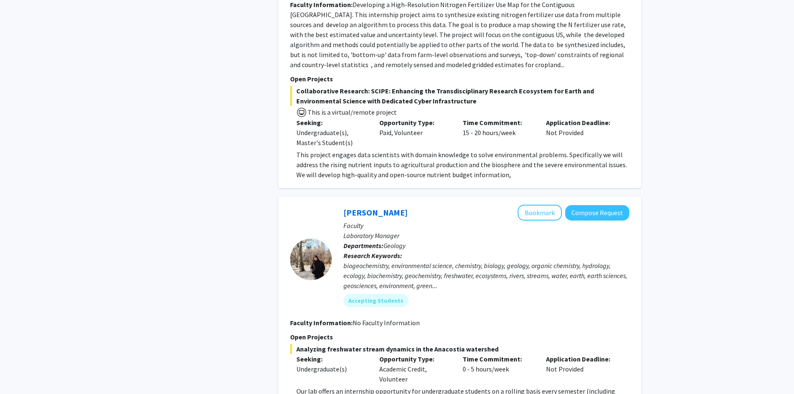
scroll to position [3166, 0]
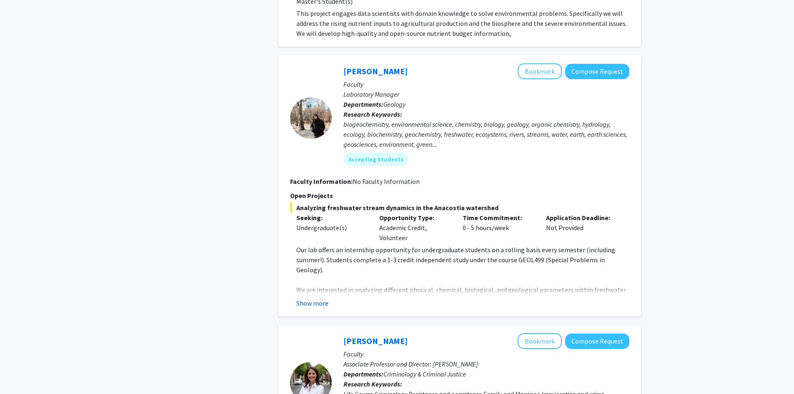
click at [313, 298] on button "Show more" at bounding box center [312, 303] width 32 height 10
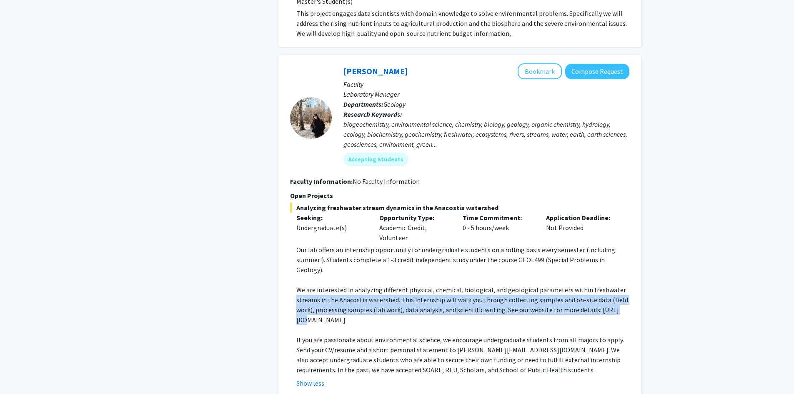
drag, startPoint x: 316, startPoint y: 259, endPoint x: 291, endPoint y: 242, distance: 29.7
click at [291, 245] on fg-read-more "Our lab offers an internship opportunity for undergraduate students on a rollin…" at bounding box center [459, 316] width 339 height 143
click at [317, 285] on p "We are interested in analyzing different physical, chemical, biological, and ge…" at bounding box center [462, 305] width 333 height 40
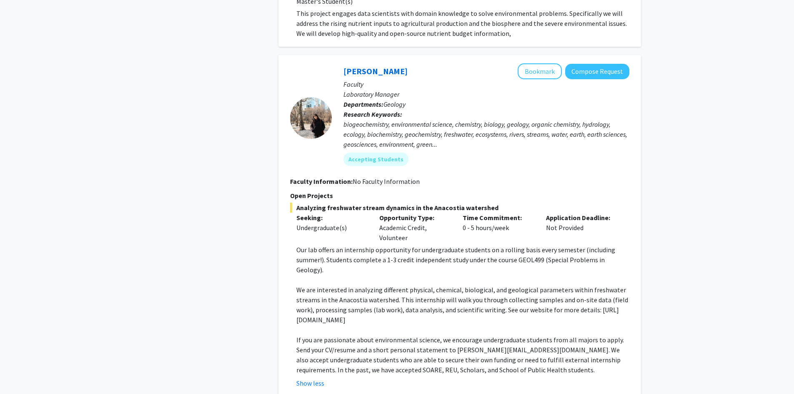
drag, startPoint x: 297, startPoint y: 259, endPoint x: 413, endPoint y: 260, distance: 116.7
click at [413, 285] on p "We are interested in analyzing different physical, chemical, biological, and ge…" at bounding box center [462, 305] width 333 height 40
click at [396, 285] on p "We are interested in analyzing different physical, chemical, biological, and ge…" at bounding box center [462, 305] width 333 height 40
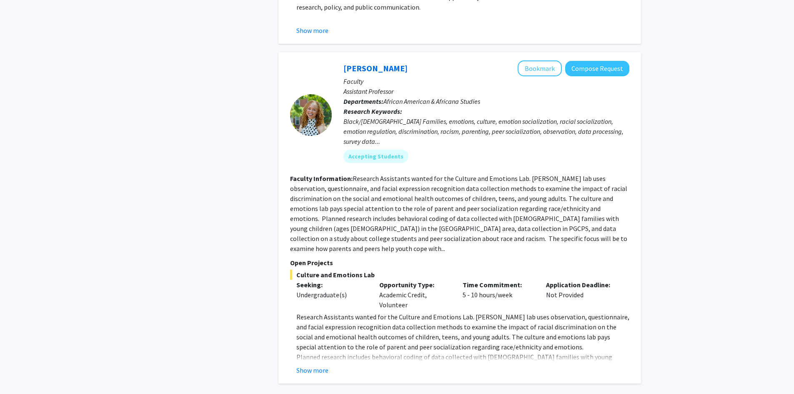
scroll to position [3840, 0]
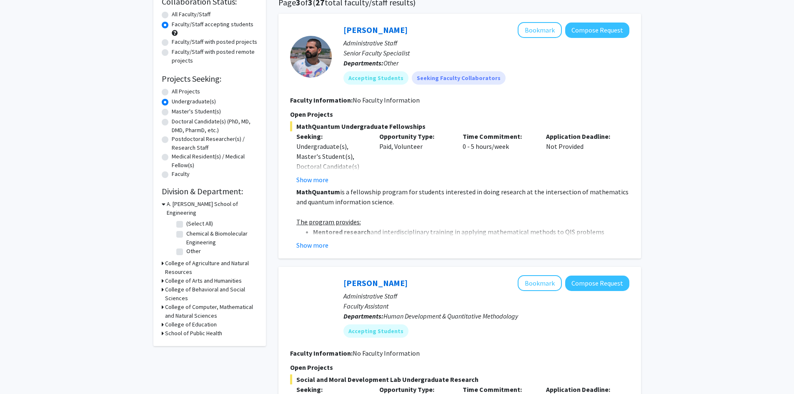
scroll to position [83, 0]
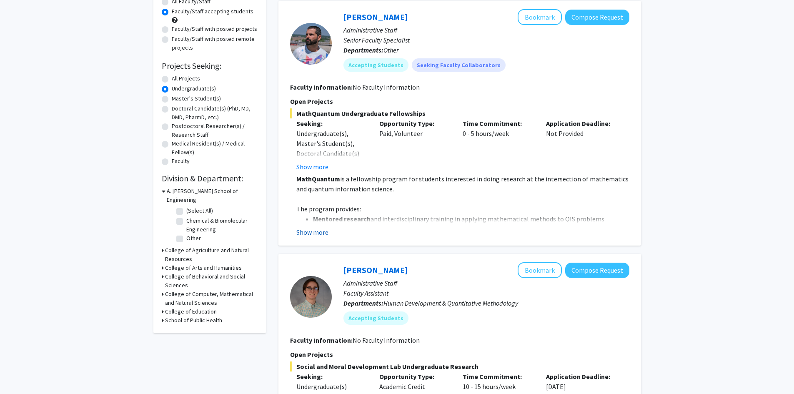
click at [326, 233] on button "Show more" at bounding box center [312, 232] width 32 height 10
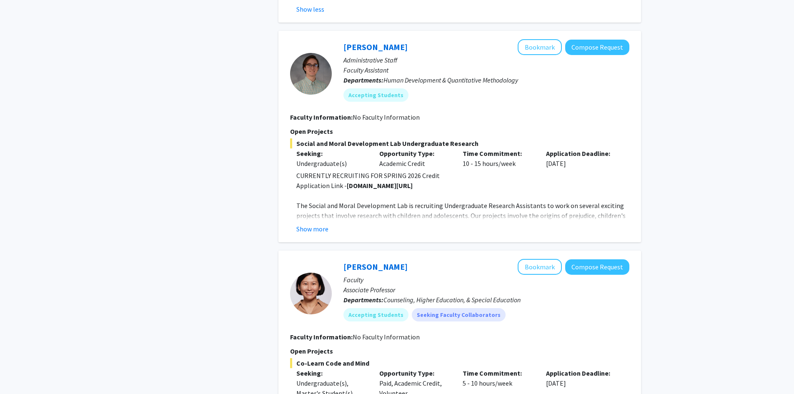
scroll to position [667, 0]
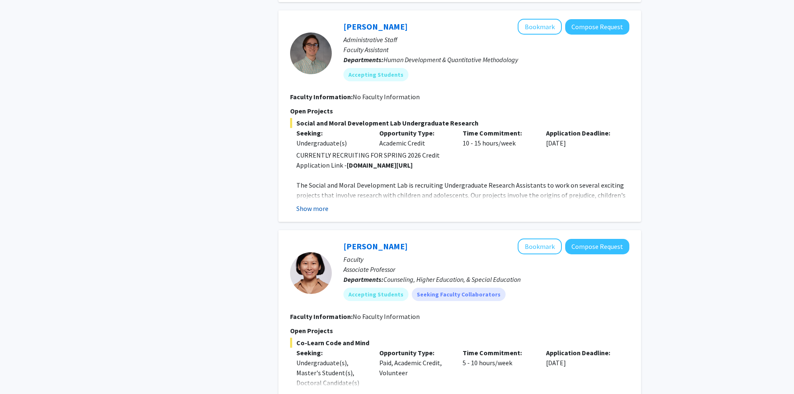
click at [317, 203] on button "Show more" at bounding box center [312, 208] width 32 height 10
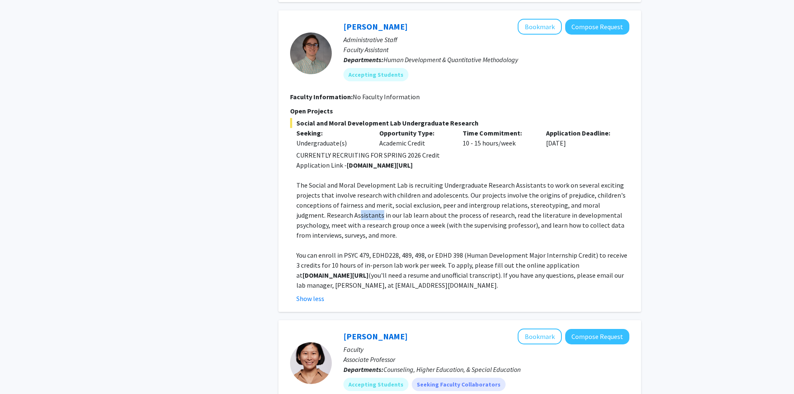
drag, startPoint x: 329, startPoint y: 207, endPoint x: 349, endPoint y: 207, distance: 20.4
click at [349, 207] on p "The Social and Moral Development Lab is recruiting Undergraduate Research Assis…" at bounding box center [462, 210] width 333 height 60
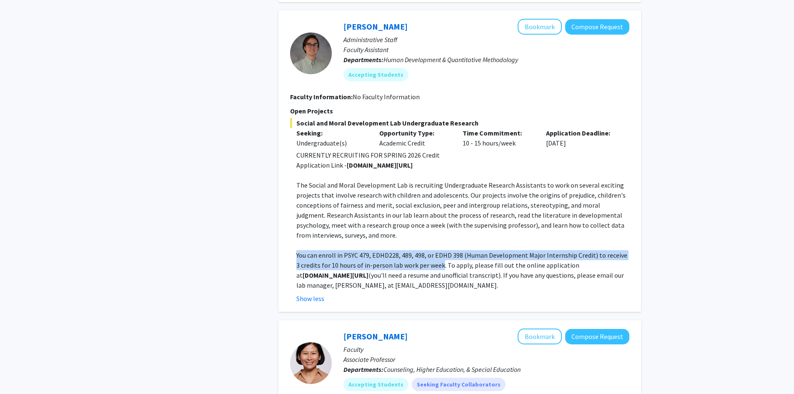
drag, startPoint x: 437, startPoint y: 255, endPoint x: 287, endPoint y: 245, distance: 150.3
click at [287, 245] on div "Nathaniel Pearl Bookmark Compose Request Administrative Staff Faculty Assistant…" at bounding box center [459, 160] width 362 height 301
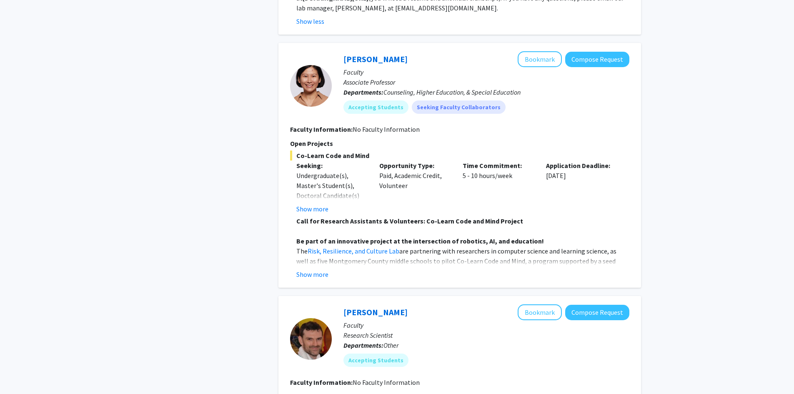
scroll to position [958, 0]
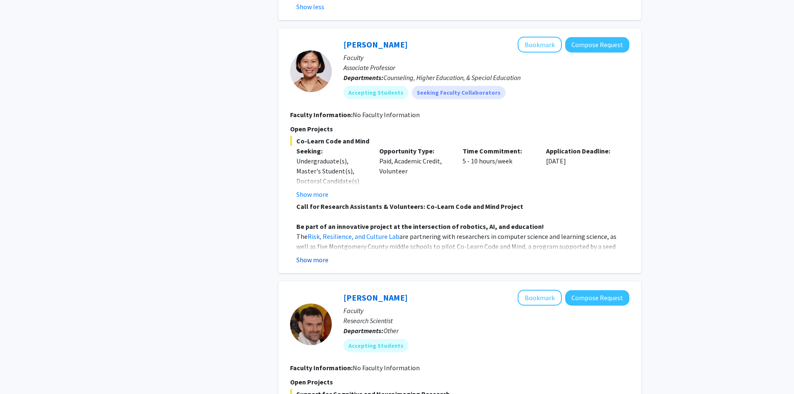
click at [320, 255] on button "Show more" at bounding box center [312, 260] width 32 height 10
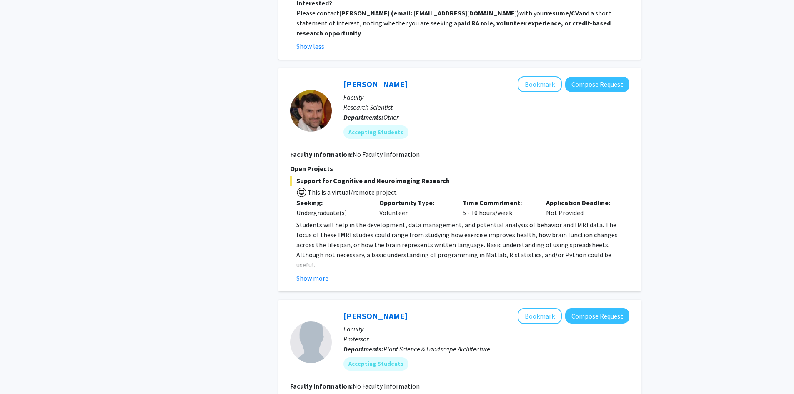
scroll to position [1583, 0]
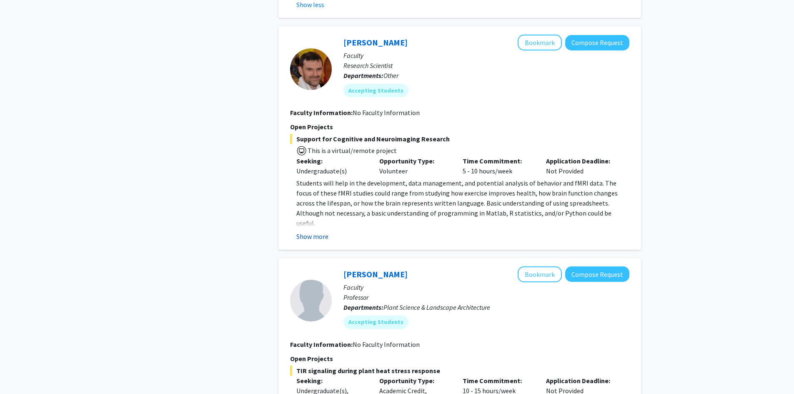
click at [322, 231] on button "Show more" at bounding box center [312, 236] width 32 height 10
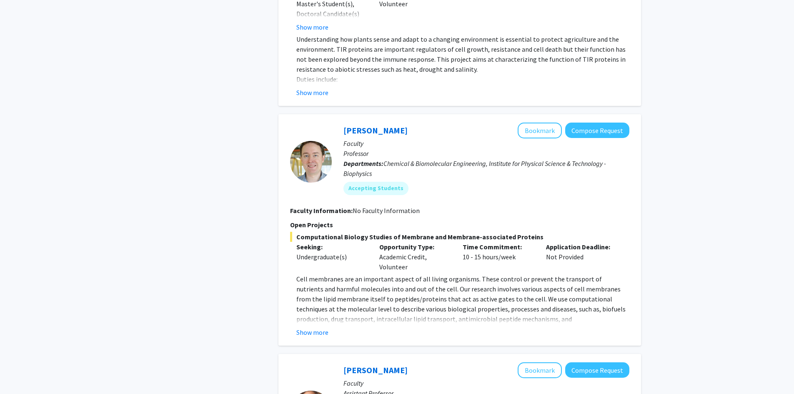
scroll to position [2041, 0]
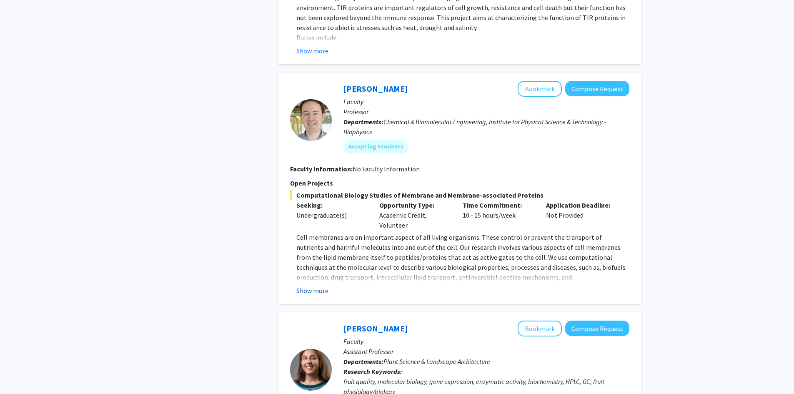
click at [309, 285] on button "Show more" at bounding box center [312, 290] width 32 height 10
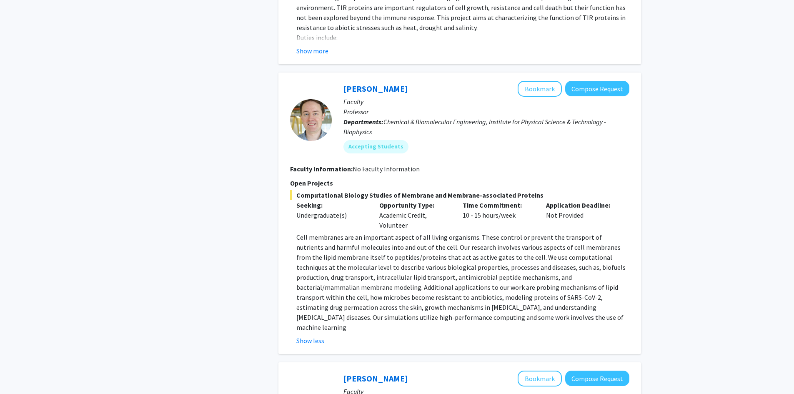
drag, startPoint x: 331, startPoint y: 228, endPoint x: 610, endPoint y: 276, distance: 282.9
click at [610, 276] on p "Cell membranes are an important aspect of all living organisms. These control o…" at bounding box center [462, 282] width 333 height 100
click at [440, 239] on p "Cell membranes are an important aspect of all living organisms. These control o…" at bounding box center [462, 282] width 333 height 100
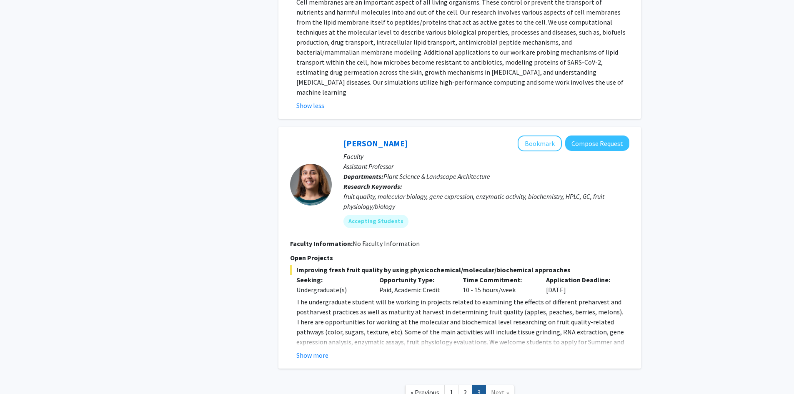
scroll to position [2293, 0]
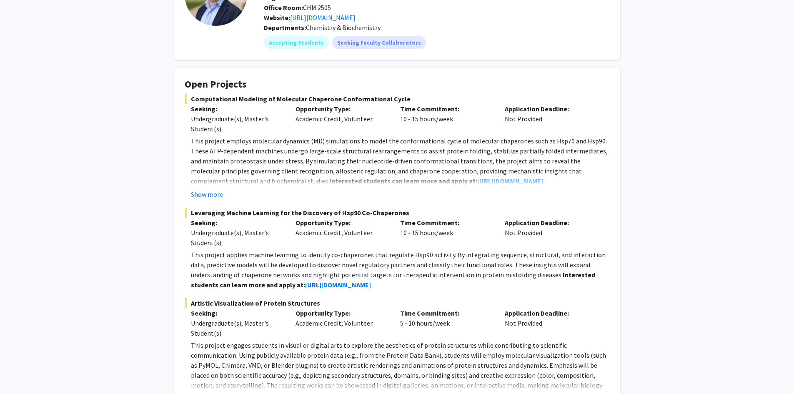
scroll to position [125, 0]
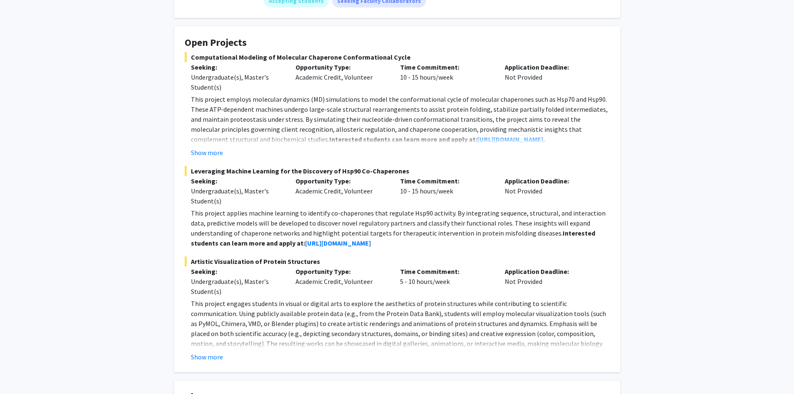
click at [292, 305] on p "This project engages students in visual or digital arts to explore the aestheti…" at bounding box center [400, 328] width 419 height 60
click at [208, 360] on button "Show more" at bounding box center [207, 357] width 32 height 10
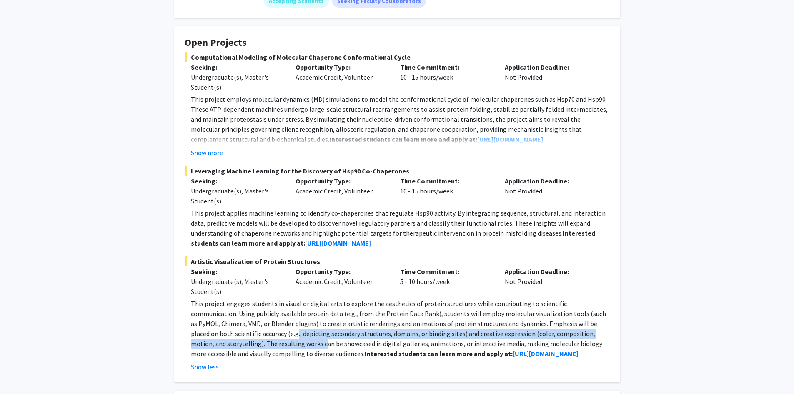
drag, startPoint x: 237, startPoint y: 347, endPoint x: 227, endPoint y: 334, distance: 17.2
click at [227, 334] on p "This project engages students in visual or digital arts to explore the aestheti…" at bounding box center [400, 328] width 419 height 60
click at [210, 151] on button "Show more" at bounding box center [207, 152] width 32 height 10
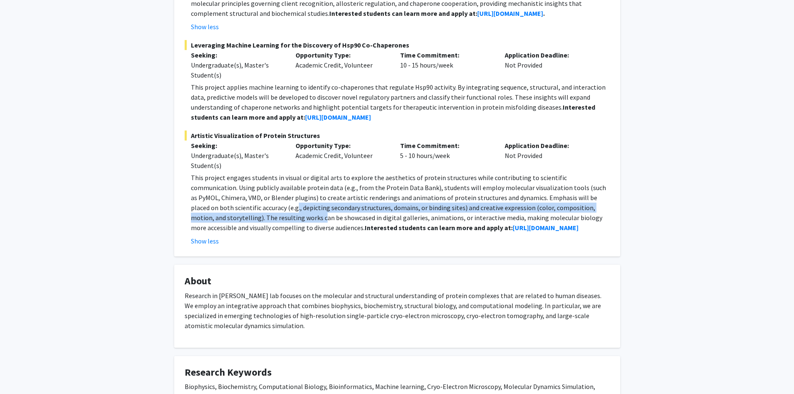
scroll to position [292, 0]
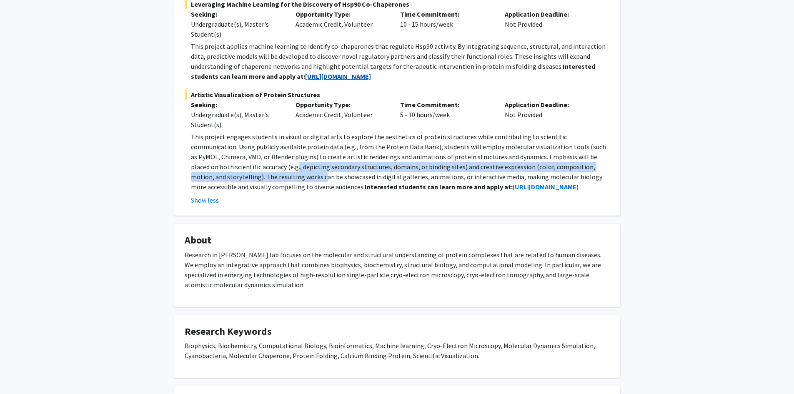
click at [305, 78] on strong "https://blog.umd.edu/liu/join/" at bounding box center [338, 76] width 66 height 8
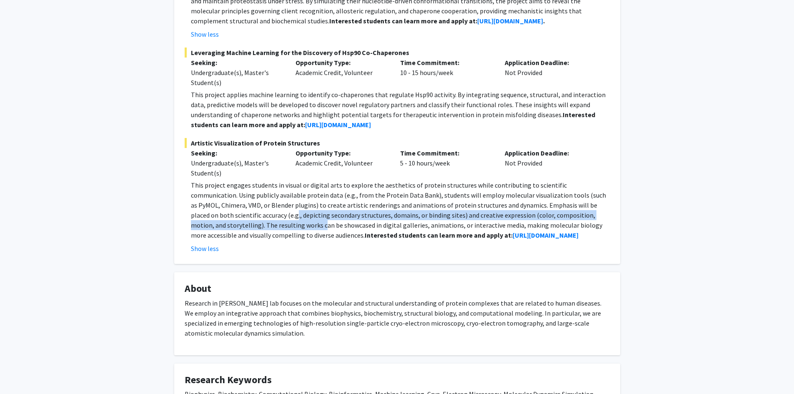
scroll to position [167, 0]
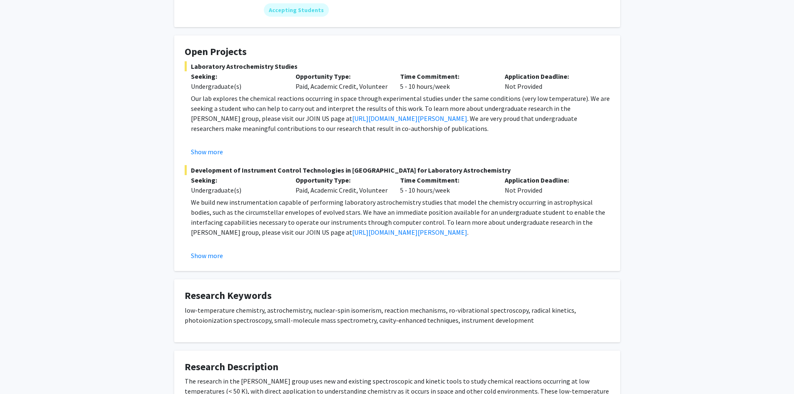
scroll to position [125, 0]
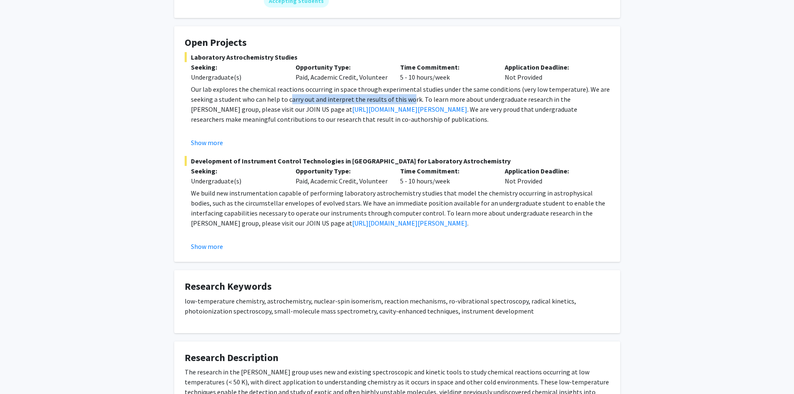
drag, startPoint x: 290, startPoint y: 100, endPoint x: 408, endPoint y: 100, distance: 117.9
click at [408, 100] on p "Our lab explores the chemical reactions occurring in space through experimental…" at bounding box center [400, 104] width 419 height 40
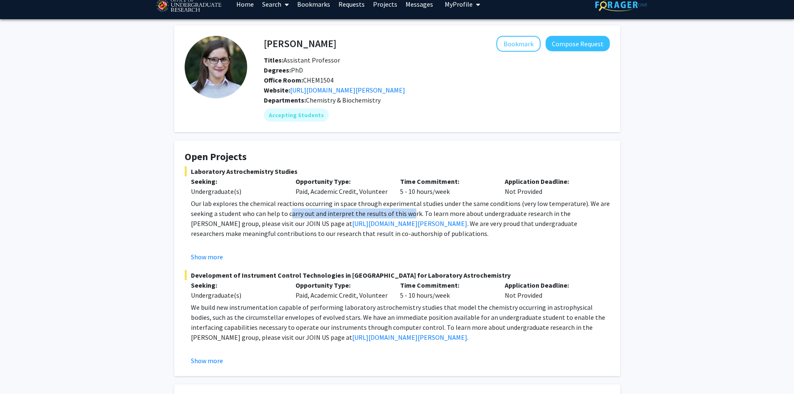
scroll to position [0, 0]
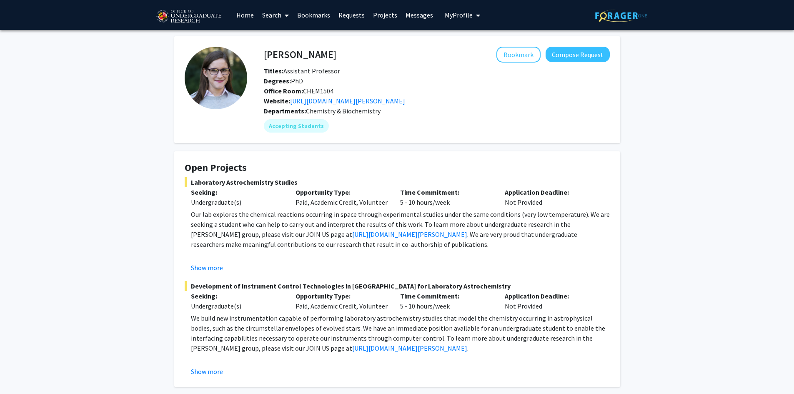
click at [419, 152] on fg-card "Open Projects Laboratory Astrochemistry Studies Seeking: Undergraduate(s) Oppor…" at bounding box center [397, 268] width 446 height 235
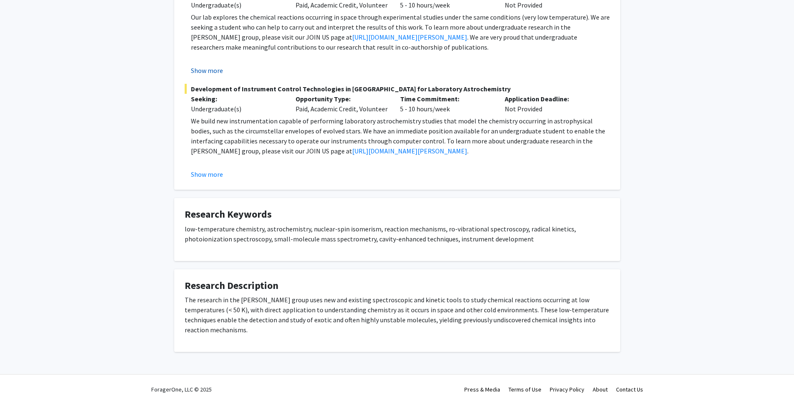
click at [203, 71] on button "Show more" at bounding box center [207, 70] width 32 height 10
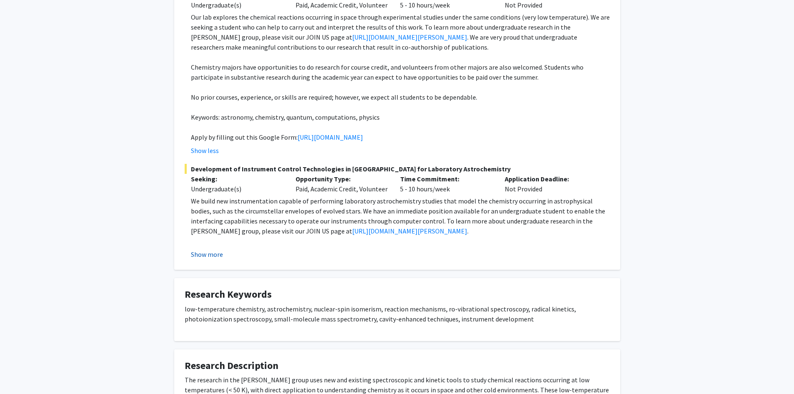
click at [207, 259] on button "Show more" at bounding box center [207, 254] width 32 height 10
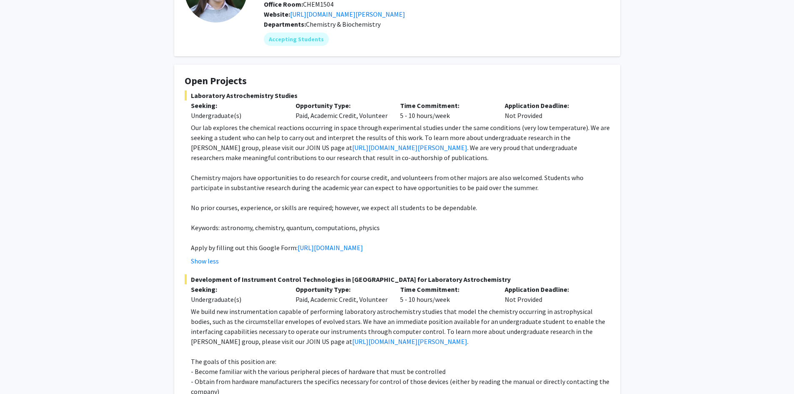
scroll to position [72, 0]
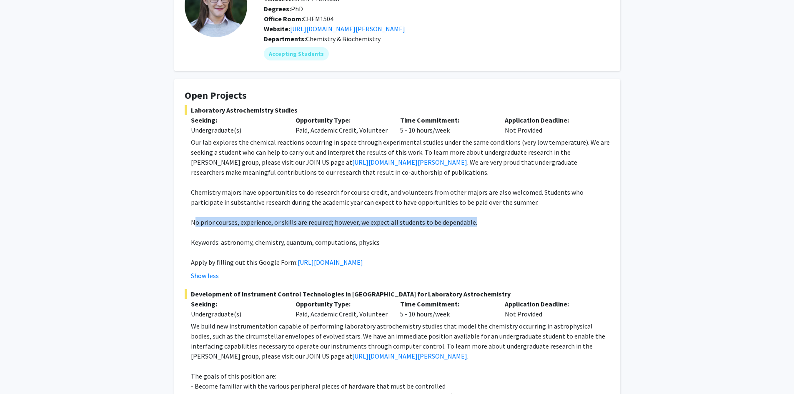
drag, startPoint x: 193, startPoint y: 222, endPoint x: 474, endPoint y: 220, distance: 281.2
click at [474, 220] on p "No prior courses, experience, or skills are required; however, we expect all st…" at bounding box center [400, 222] width 419 height 10
click at [480, 223] on p "No prior courses, experience, or skills are required; however, we expect all st…" at bounding box center [400, 222] width 419 height 10
drag, startPoint x: 480, startPoint y: 222, endPoint x: 175, endPoint y: 226, distance: 304.6
click at [175, 226] on fg-card "Open Projects Laboratory Astrochemistry Studies Seeking: Undergraduate(s) Oppor…" at bounding box center [397, 306] width 446 height 455
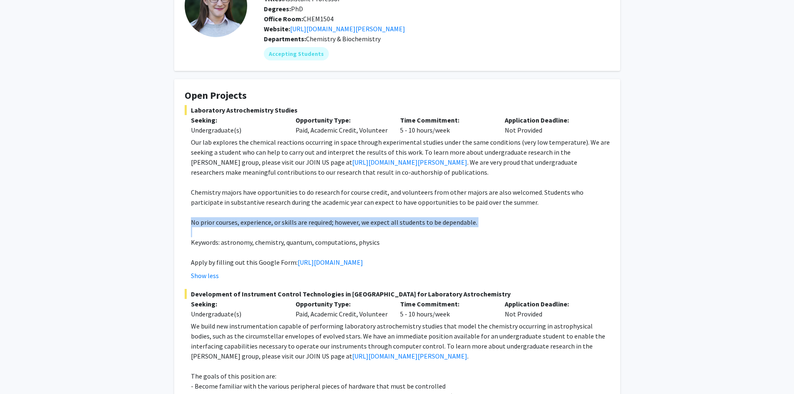
drag, startPoint x: 191, startPoint y: 109, endPoint x: 293, endPoint y: 109, distance: 102.5
click at [293, 109] on span "Laboratory Astrochemistry Studies" at bounding box center [397, 110] width 425 height 10
copy span "Laboratory Astrochemistry Studies"
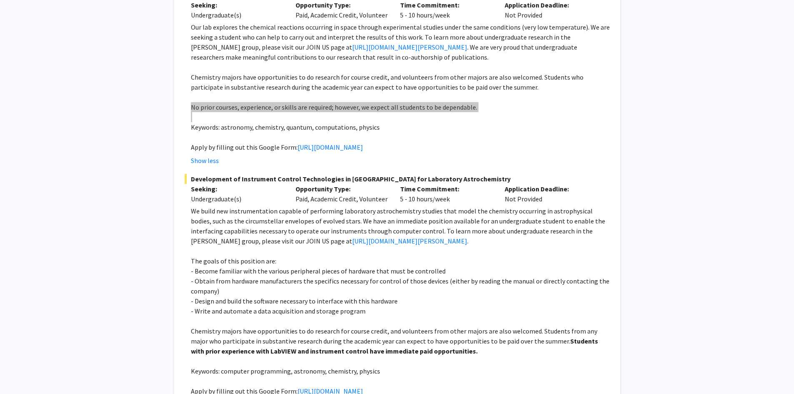
scroll to position [20, 0]
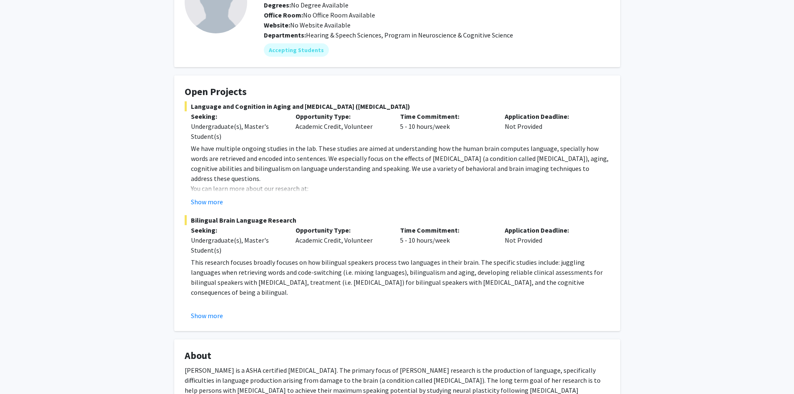
scroll to position [83, 0]
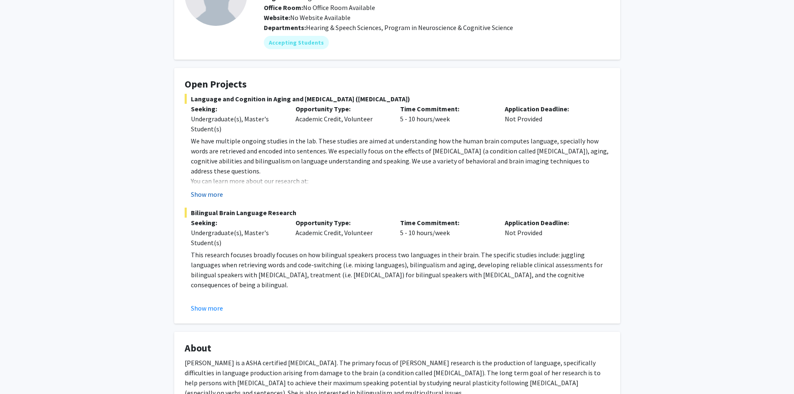
click at [216, 192] on button "Show more" at bounding box center [207, 194] width 32 height 10
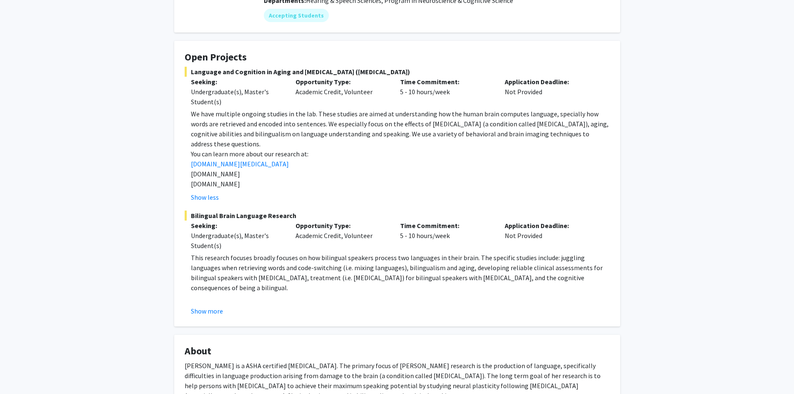
scroll to position [125, 0]
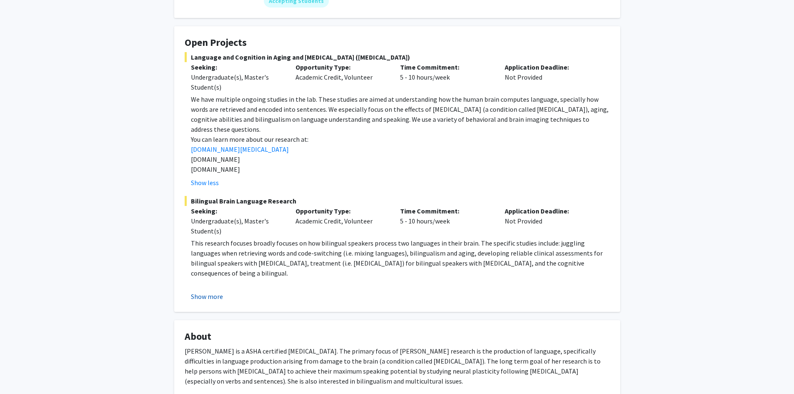
click at [204, 291] on button "Show more" at bounding box center [207, 296] width 32 height 10
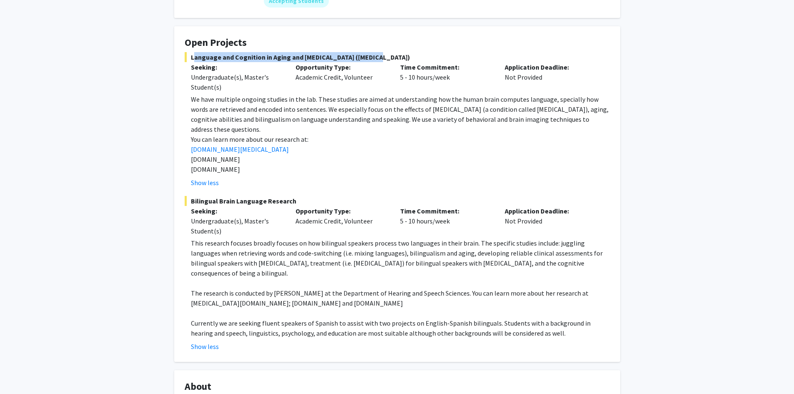
drag, startPoint x: 191, startPoint y: 57, endPoint x: 390, endPoint y: 57, distance: 199.1
click at [390, 57] on span "Language and Cognition in Aging and Brain Damage (aphasia)" at bounding box center [397, 57] width 425 height 10
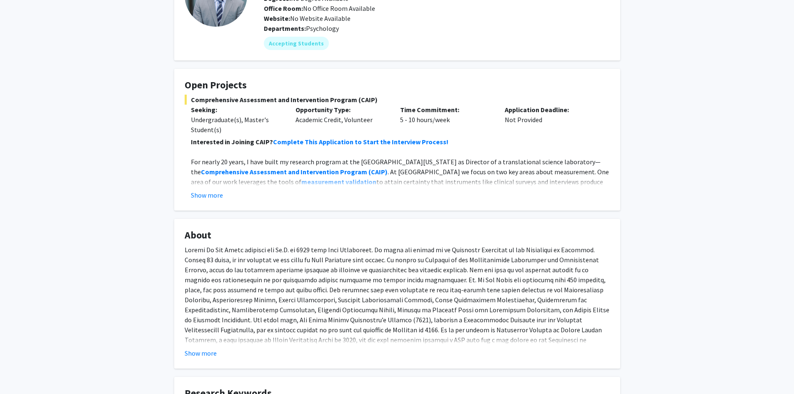
scroll to position [83, 0]
click at [197, 201] on fg-card "Open Projects Comprehensive Assessment and Intervention Program (CAIP) Seeking:…" at bounding box center [397, 139] width 446 height 142
click at [199, 197] on button "Show more" at bounding box center [207, 194] width 32 height 10
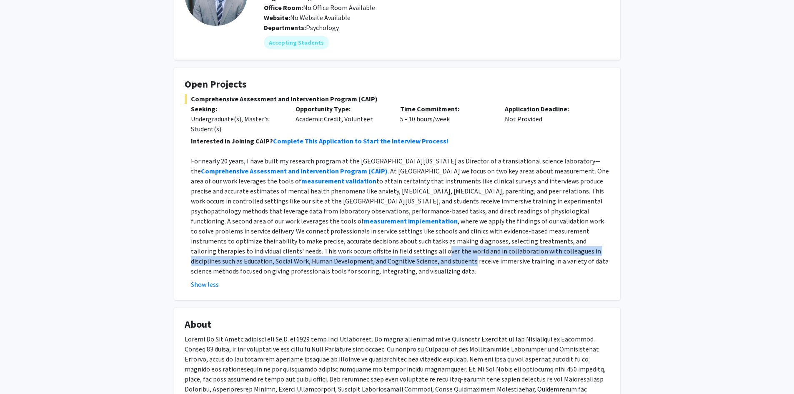
drag, startPoint x: 227, startPoint y: 253, endPoint x: 250, endPoint y: 262, distance: 25.5
click at [250, 262] on p "For nearly 20 years, I have built my research program at the [GEOGRAPHIC_DATA][…" at bounding box center [400, 216] width 419 height 120
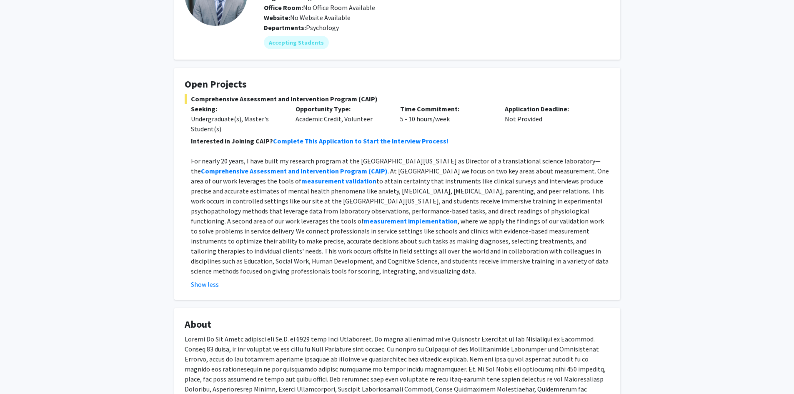
click at [251, 269] on p "For nearly 20 years, I have built my research program at the University of Mary…" at bounding box center [400, 216] width 419 height 120
drag, startPoint x: 228, startPoint y: 262, endPoint x: 236, endPoint y: 270, distance: 11.2
click at [236, 270] on p "For nearly 20 years, I have built my research program at the University of Mary…" at bounding box center [400, 216] width 419 height 120
copy p "students receive immersive training in a variety of data science methods focuse…"
drag, startPoint x: 298, startPoint y: 202, endPoint x: 341, endPoint y: 202, distance: 42.9
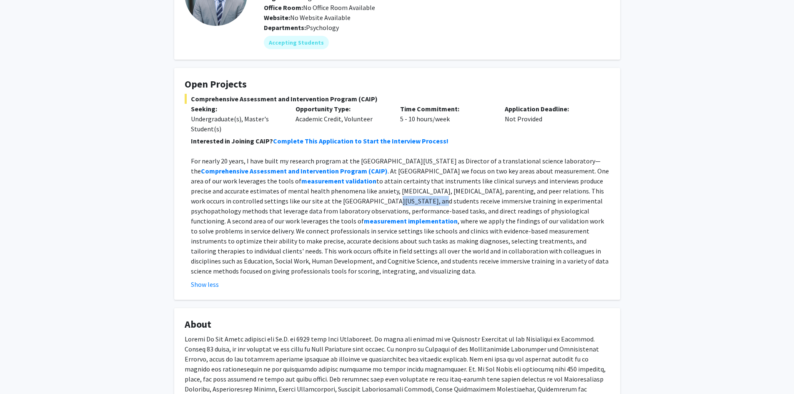
click at [341, 202] on p "For nearly 20 years, I have built my research program at the University of Mary…" at bounding box center [400, 216] width 419 height 120
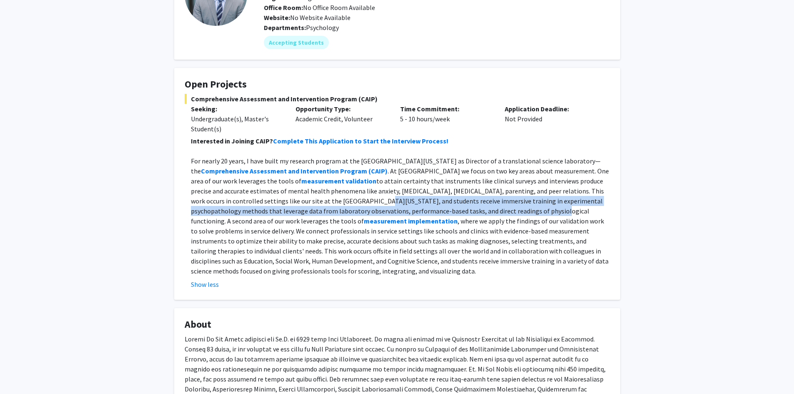
drag, startPoint x: 296, startPoint y: 201, endPoint x: 465, endPoint y: 206, distance: 168.8
click at [465, 206] on p "For nearly 20 years, I have built my research program at the University of Mary…" at bounding box center [400, 216] width 419 height 120
copy p "students receive immersive training in experimental psychopathology methods tha…"
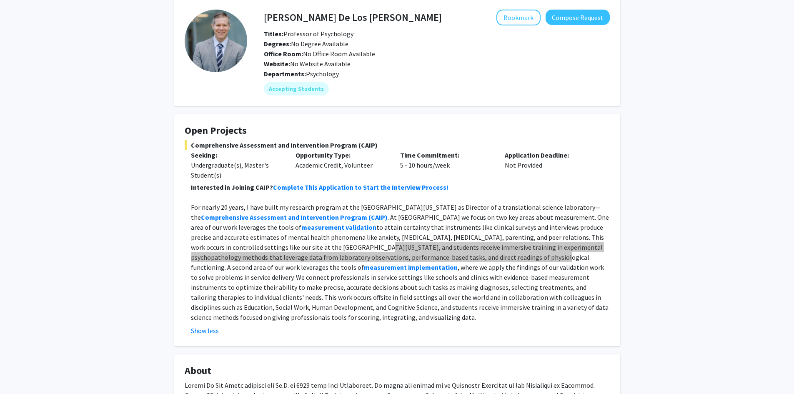
scroll to position [0, 0]
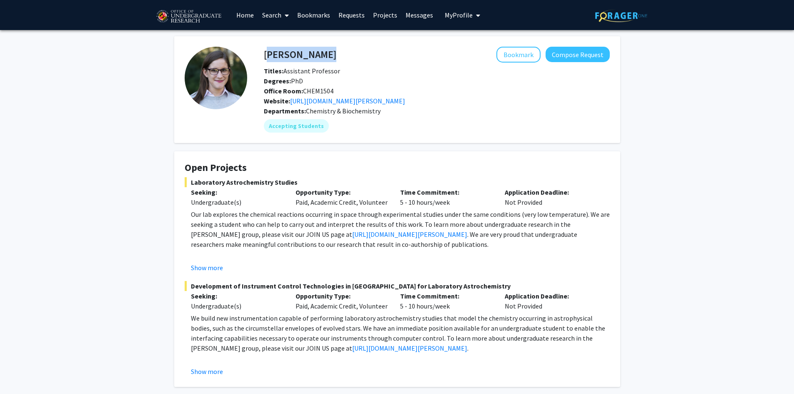
drag, startPoint x: 263, startPoint y: 54, endPoint x: 336, endPoint y: 56, distance: 72.5
click at [336, 56] on div "[PERSON_NAME] Bookmark Compose Request" at bounding box center [436, 55] width 358 height 16
copy h4 "[PERSON_NAME]"
drag, startPoint x: 377, startPoint y: 110, endPoint x: 307, endPoint y: 110, distance: 69.6
click at [307, 110] on span "Chemistry & Biochemistry" at bounding box center [343, 111] width 75 height 8
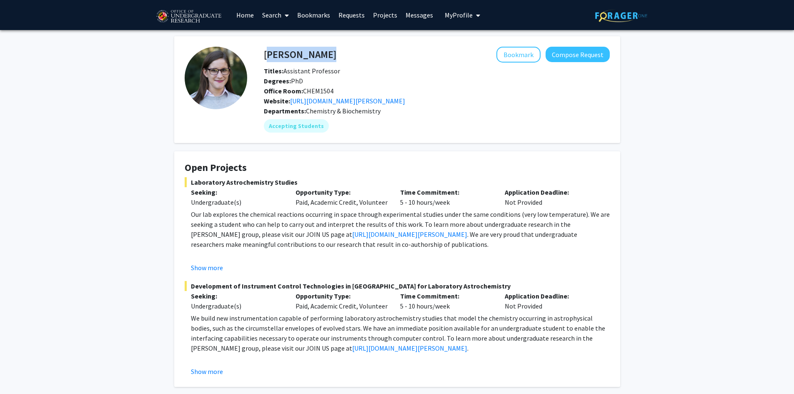
copy span "Chemistry & Biochemistry"
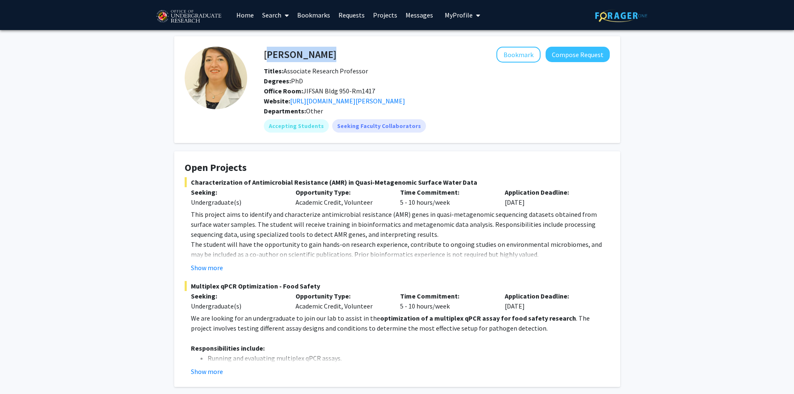
drag, startPoint x: 265, startPoint y: 52, endPoint x: 323, endPoint y: 54, distance: 58.8
click at [323, 54] on div "Magaly Toro Bookmark Compose Request" at bounding box center [436, 55] width 358 height 16
copy h4 "Magaly Toro"
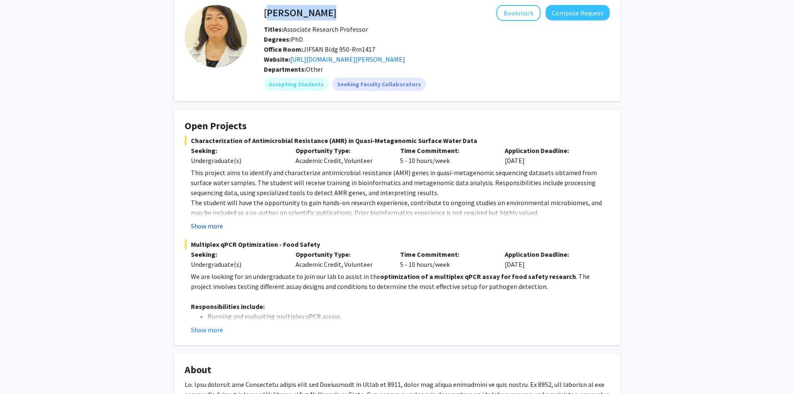
click at [205, 223] on button "Show more" at bounding box center [207, 226] width 32 height 10
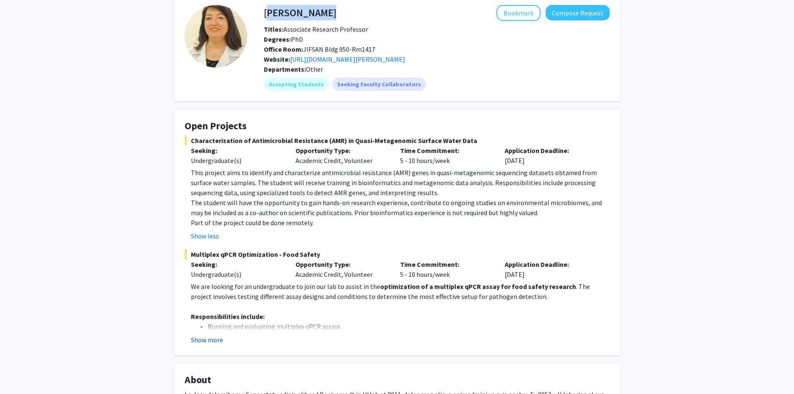
click at [204, 335] on button "Show more" at bounding box center [207, 340] width 32 height 10
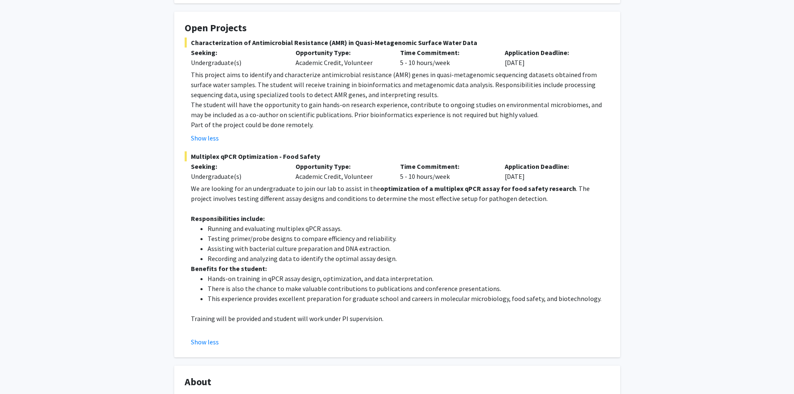
scroll to position [125, 0]
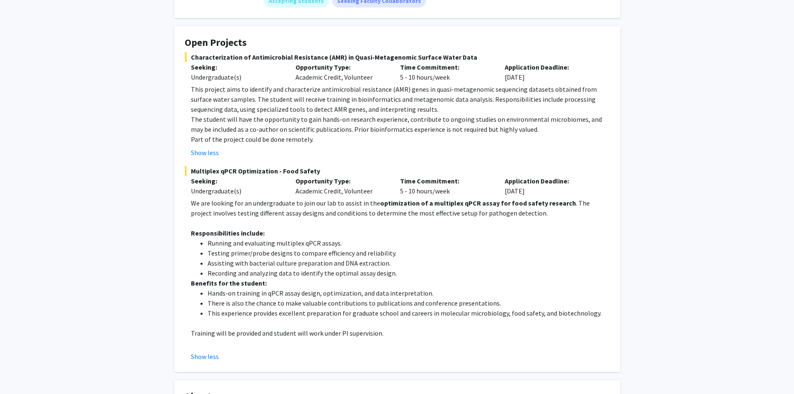
click at [314, 156] on div "Show less" at bounding box center [400, 152] width 419 height 10
click at [192, 56] on span "Characterization of Antimicrobial Resistance (AMR) in Quasi-Metagenomic Surface…" at bounding box center [397, 57] width 425 height 10
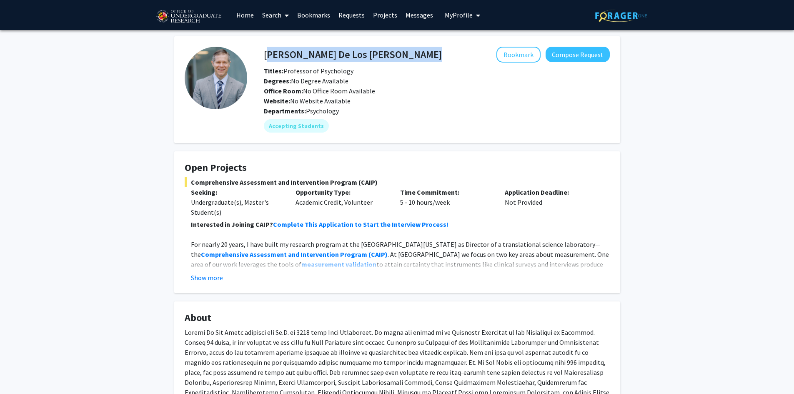
drag, startPoint x: 356, startPoint y: 57, endPoint x: 266, endPoint y: 57, distance: 90.4
click at [266, 57] on div "[PERSON_NAME] Los [PERSON_NAME] Bookmark Compose Request" at bounding box center [436, 55] width 358 height 16
copy h4 "[PERSON_NAME] De Los [PERSON_NAME]"
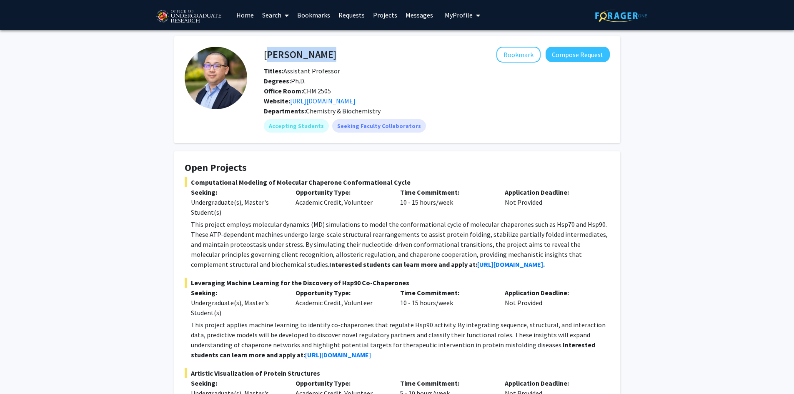
drag, startPoint x: 265, startPoint y: 56, endPoint x: 327, endPoint y: 56, distance: 62.1
click at [327, 56] on div "Yanxin Liu Bookmark Compose Request" at bounding box center [436, 55] width 358 height 16
copy h4 "Yanxin Liu"
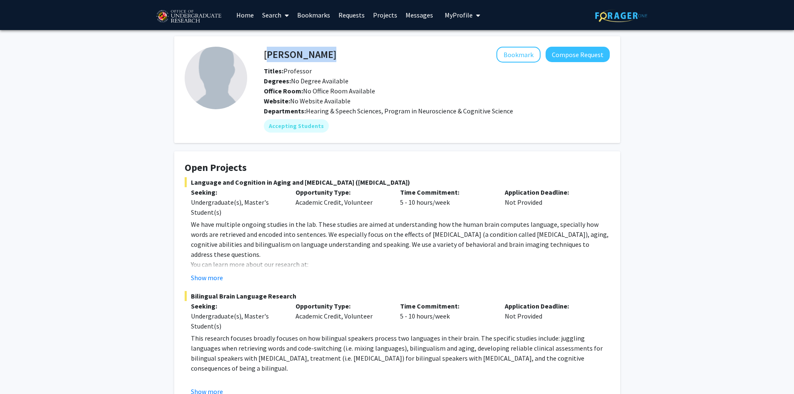
drag, startPoint x: 356, startPoint y: 54, endPoint x: 265, endPoint y: 55, distance: 91.2
click at [265, 55] on div "[PERSON_NAME] Bookmark Compose Request" at bounding box center [436, 55] width 358 height 16
drag, startPoint x: 416, startPoint y: 111, endPoint x: 507, endPoint y: 110, distance: 91.7
click at [507, 110] on span "Hearing & Speech Sciences, Program in Neuroscience & Cognitive Science" at bounding box center [409, 111] width 207 height 8
copy span "Neuroscience & Cognitive Science"
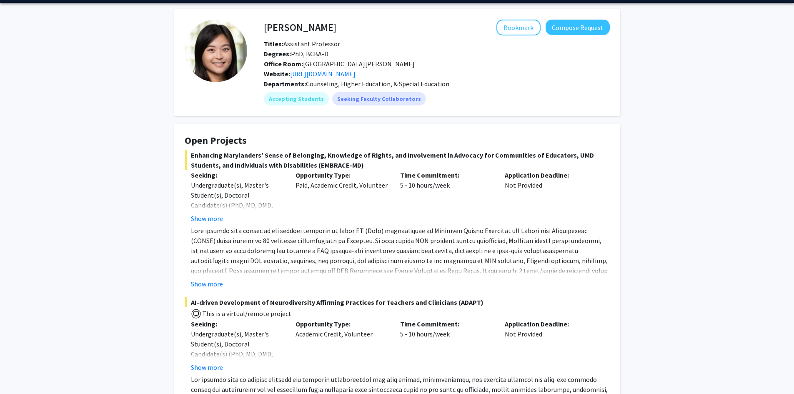
scroll to position [42, 0]
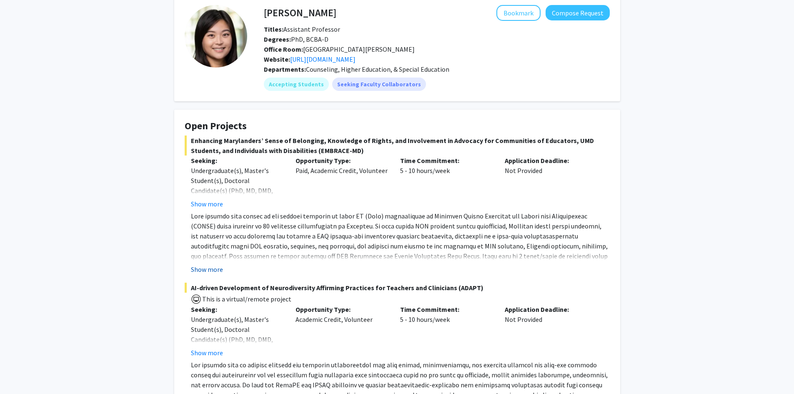
click at [207, 274] on button "Show more" at bounding box center [207, 269] width 32 height 10
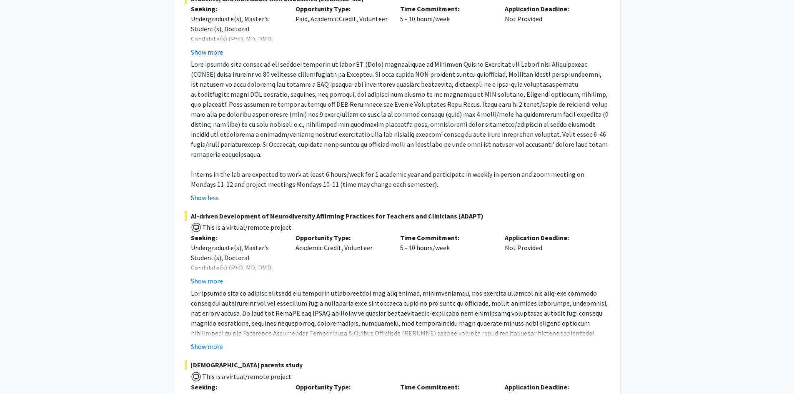
scroll to position [208, 0]
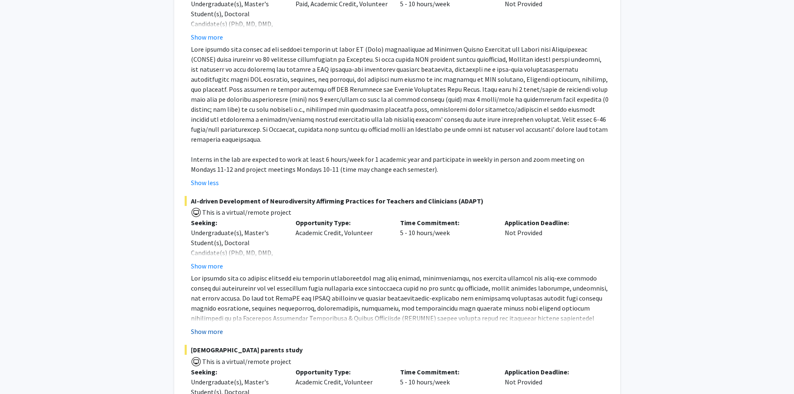
click at [217, 333] on button "Show more" at bounding box center [207, 331] width 32 height 10
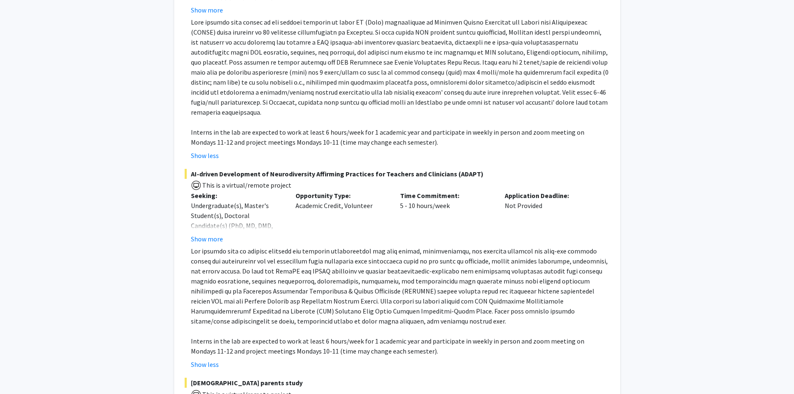
scroll to position [250, 0]
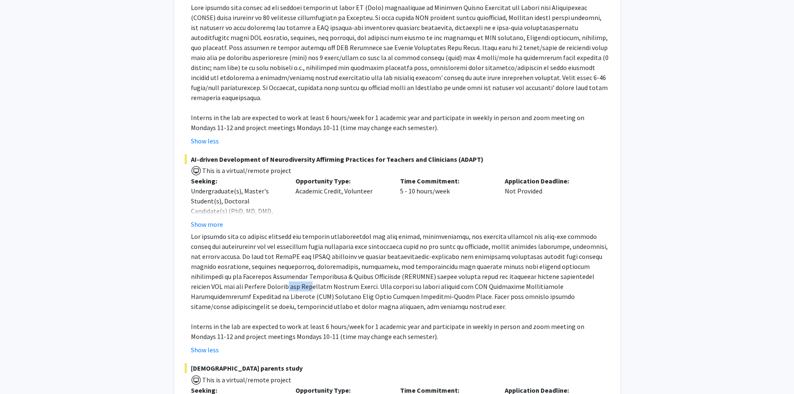
drag, startPoint x: 211, startPoint y: 287, endPoint x: 237, endPoint y: 287, distance: 26.3
click at [237, 287] on p at bounding box center [400, 271] width 419 height 80
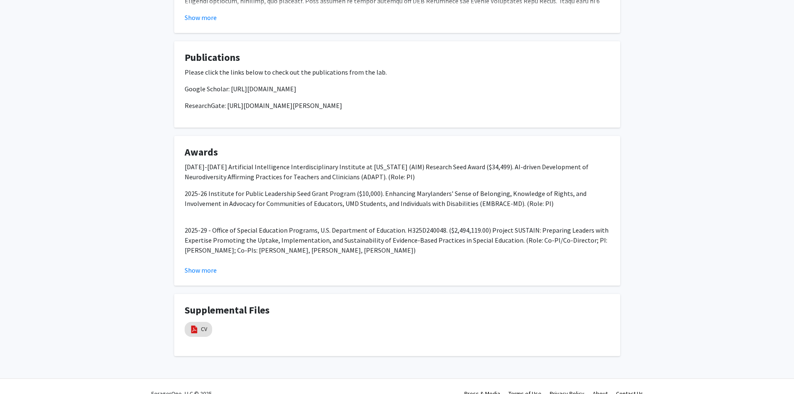
scroll to position [1045, 0]
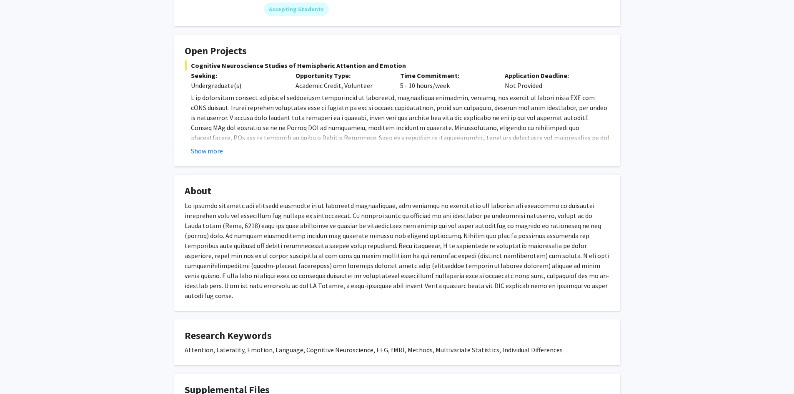
scroll to position [125, 0]
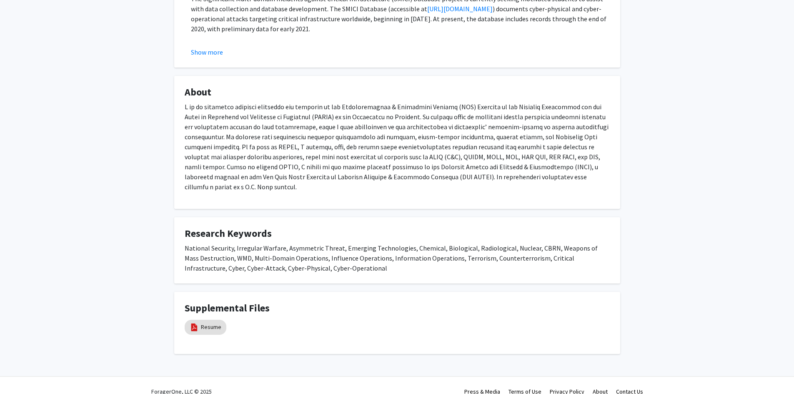
scroll to position [249, 0]
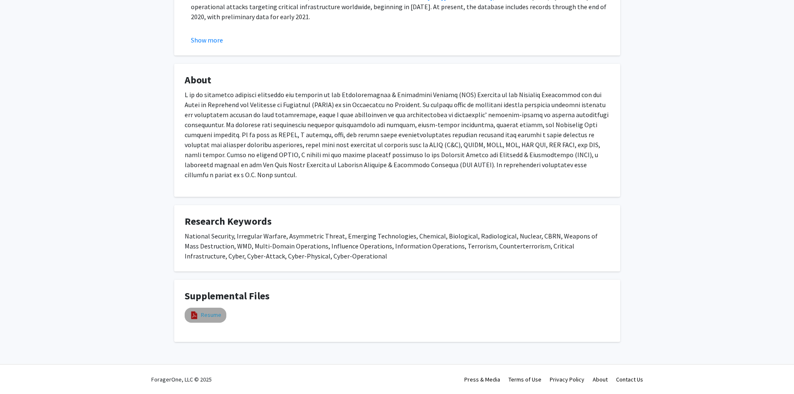
click at [210, 317] on link "Resume" at bounding box center [211, 314] width 20 height 9
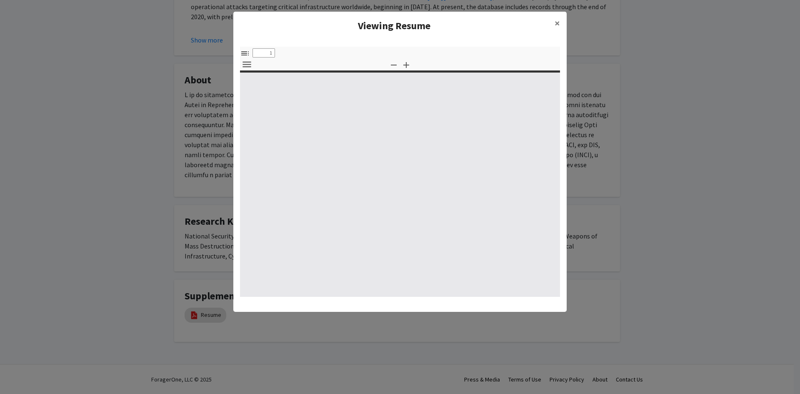
select select "custom"
type input "0"
select select "custom"
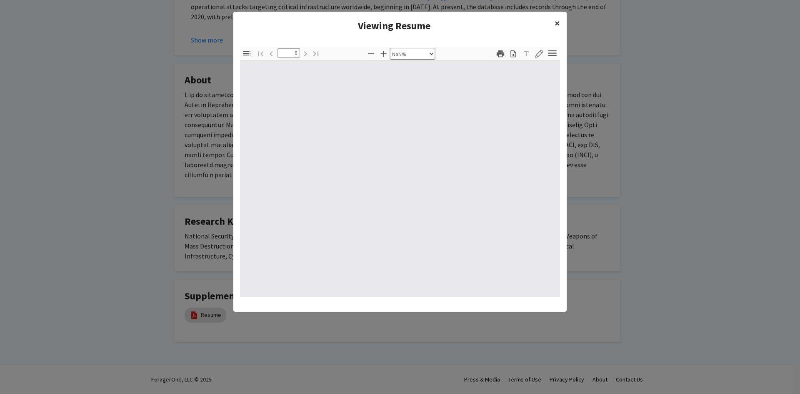
click at [557, 24] on span "×" at bounding box center [557, 23] width 5 height 13
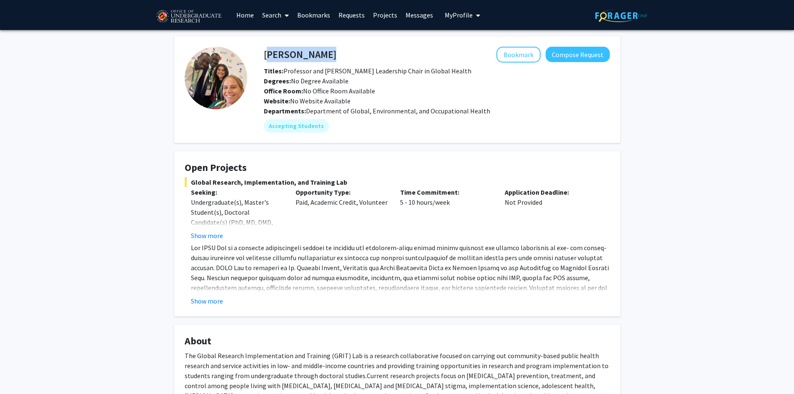
drag, startPoint x: 341, startPoint y: 57, endPoint x: 265, endPoint y: 55, distance: 75.4
click at [265, 55] on div "Heather Wipfli Bookmark Compose Request" at bounding box center [436, 55] width 358 height 16
copy h4 "Heather Wipfli"
drag, startPoint x: 425, startPoint y: 110, endPoint x: 490, endPoint y: 114, distance: 65.9
click at [490, 114] on div "Departments: Department of Global, Environmental, and Occupational Health" at bounding box center [437, 111] width 346 height 10
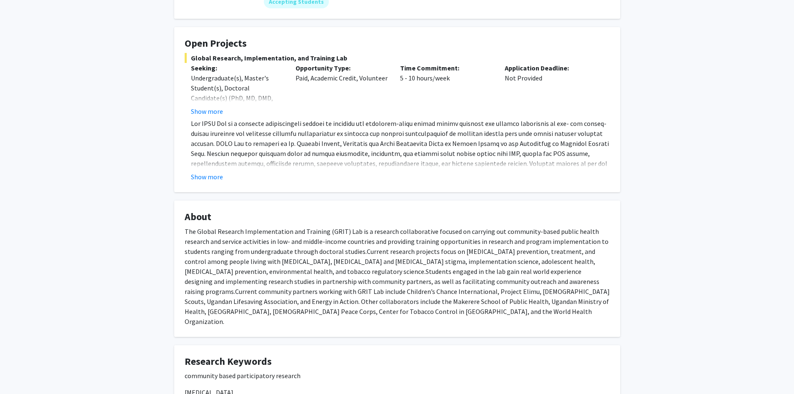
scroll to position [125, 0]
click at [206, 180] on button "Show more" at bounding box center [207, 176] width 32 height 10
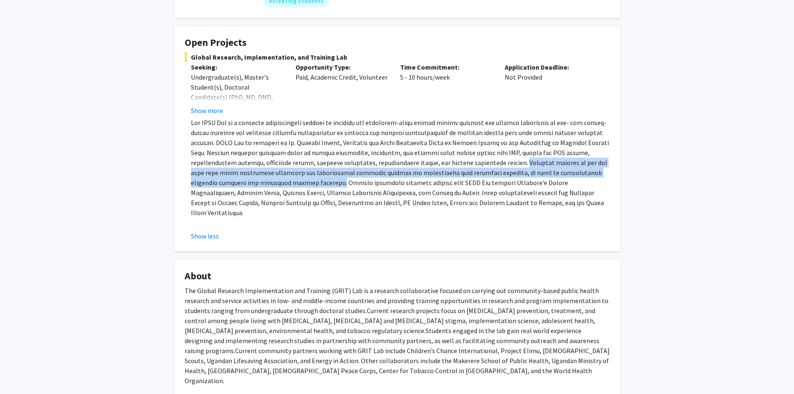
drag, startPoint x: 480, startPoint y: 163, endPoint x: 270, endPoint y: 180, distance: 210.6
click at [270, 180] on span at bounding box center [400, 167] width 418 height 98
copy span "Students engaged in the lab gain real world experience designing and implementi…"
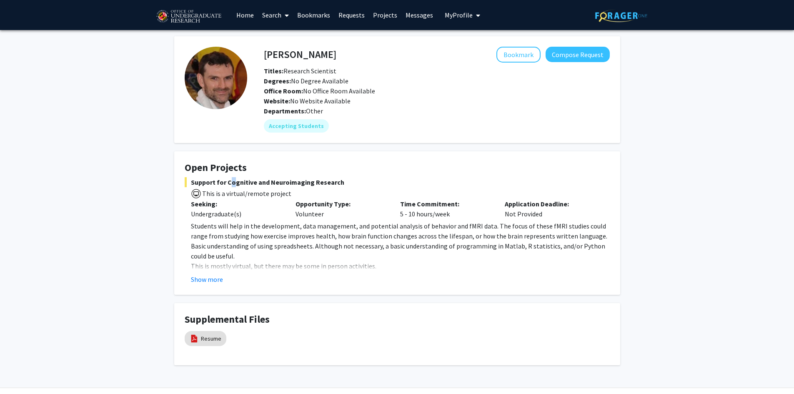
drag, startPoint x: 225, startPoint y: 182, endPoint x: 231, endPoint y: 182, distance: 5.4
click at [231, 182] on span "Support for Cognitive and Neuroimaging Research" at bounding box center [397, 182] width 425 height 10
click at [213, 281] on button "Show more" at bounding box center [207, 279] width 32 height 10
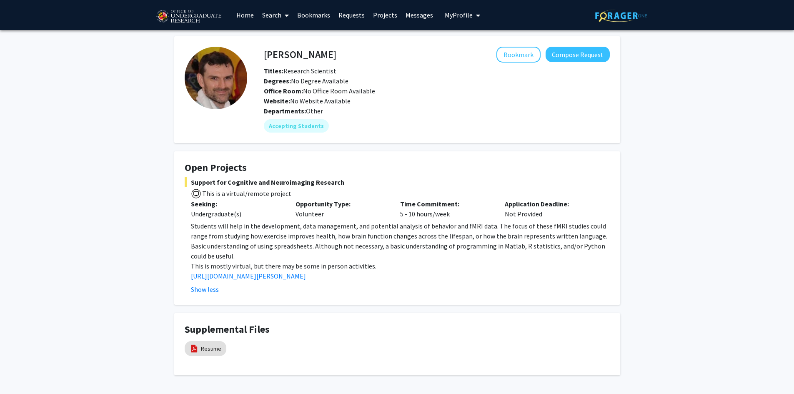
click at [225, 187] on span "This is a virtual/remote project" at bounding box center [397, 193] width 425 height 12
drag, startPoint x: 226, startPoint y: 185, endPoint x: 310, endPoint y: 183, distance: 83.8
click at [310, 183] on span "Support for Cognitive and Neuroimaging Research" at bounding box center [397, 182] width 425 height 10
copy span "Cognitive and Neuroimaging"
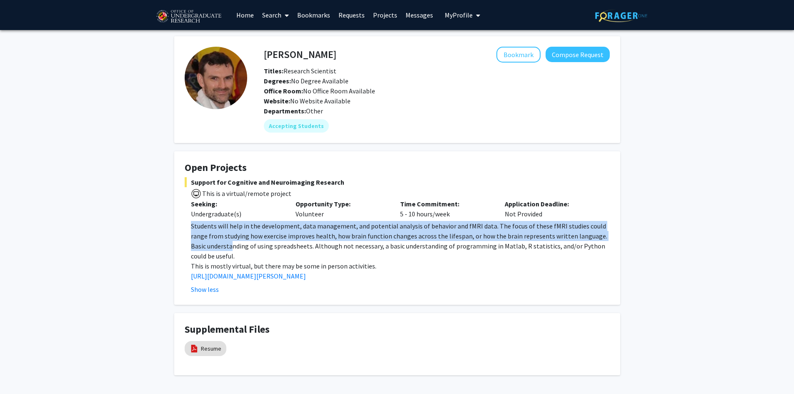
drag, startPoint x: 190, startPoint y: 226, endPoint x: 215, endPoint y: 248, distance: 33.6
click at [215, 248] on fg-read-more "Students will help in the development, data management, and potential analysis …" at bounding box center [397, 257] width 425 height 73
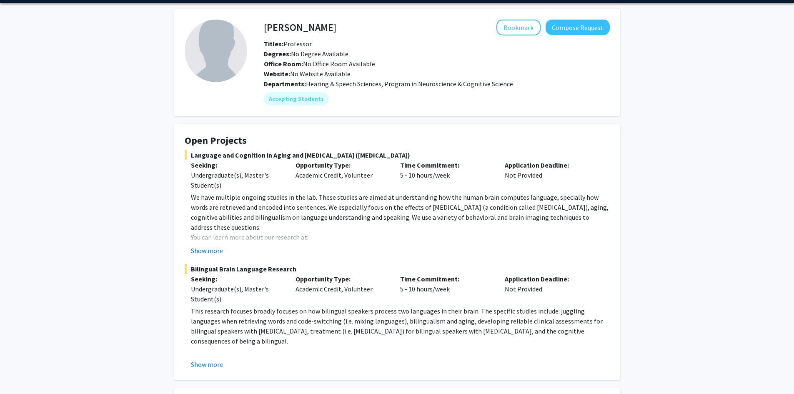
scroll to position [42, 0]
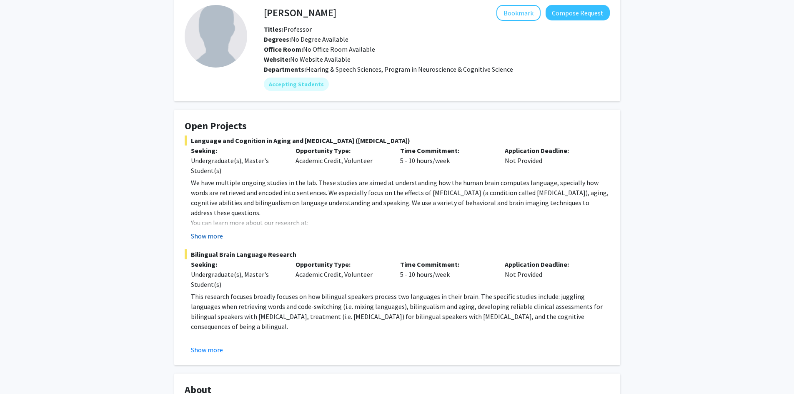
click at [214, 235] on button "Show more" at bounding box center [207, 236] width 32 height 10
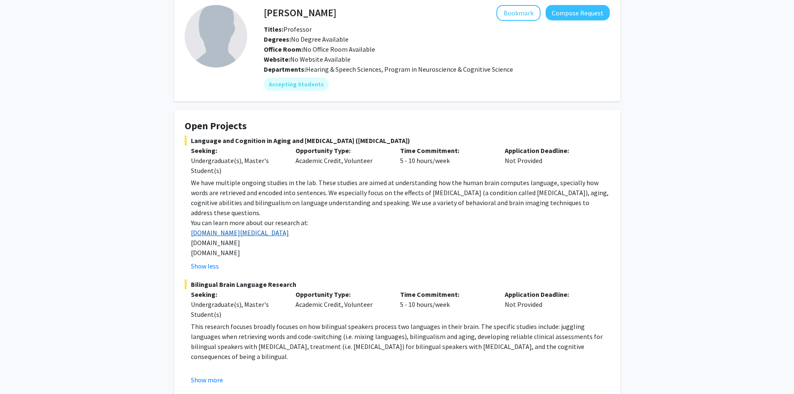
click at [221, 228] on link "[DOMAIN_NAME][MEDICAL_DATA]" at bounding box center [240, 232] width 98 height 8
